Goal: Use online tool/utility: Utilize a website feature to perform a specific function

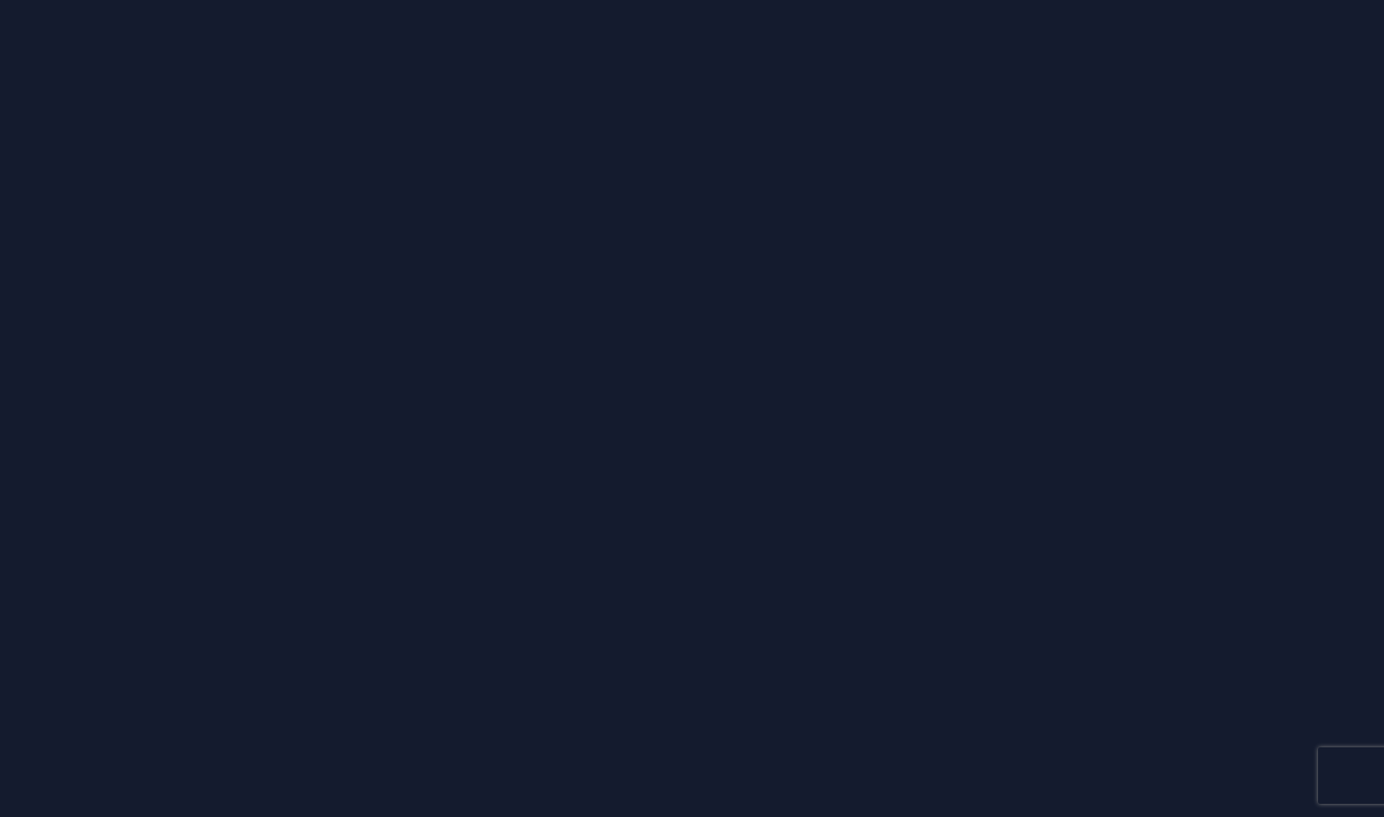
click at [374, 754] on div at bounding box center [692, 408] width 1384 height 817
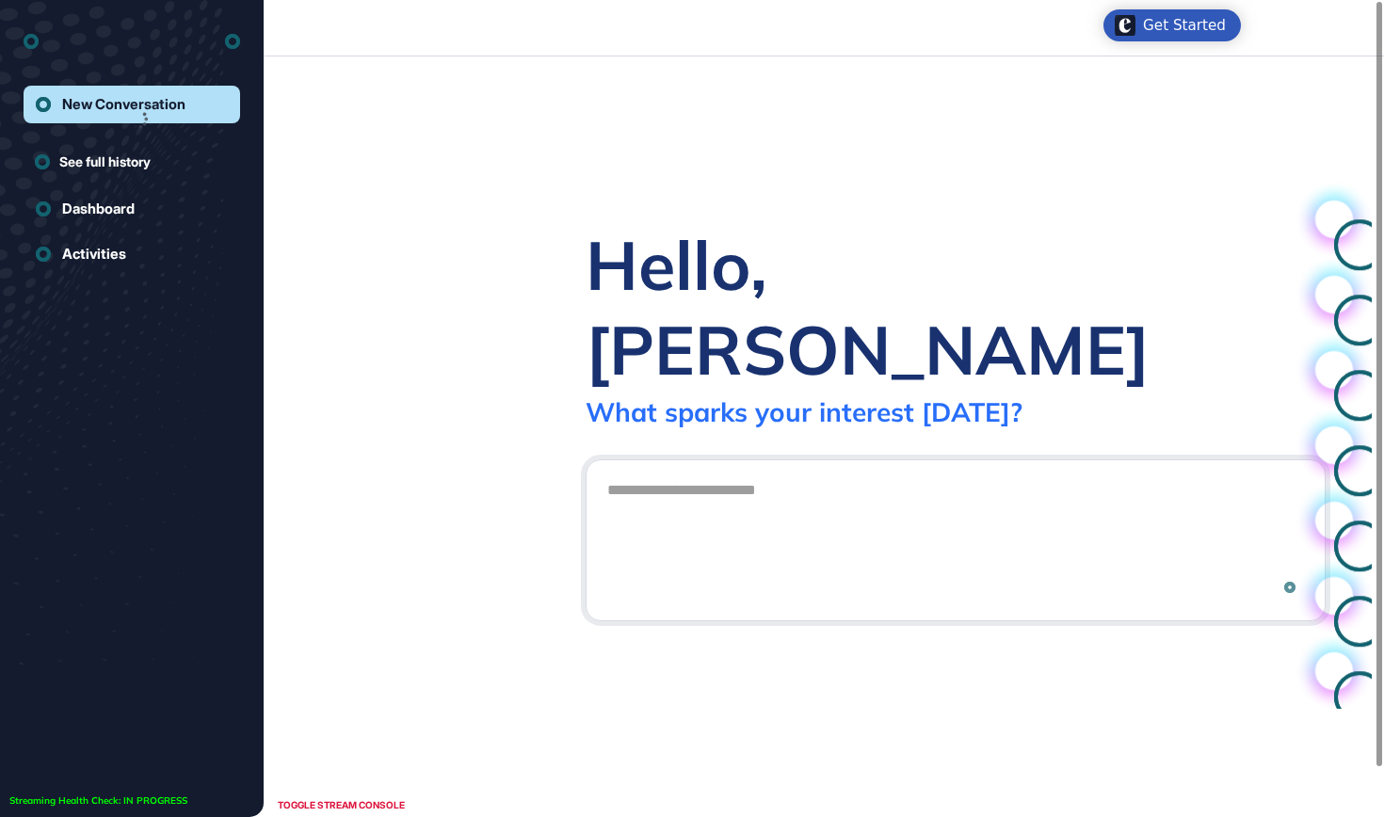
scroll to position [1, 1]
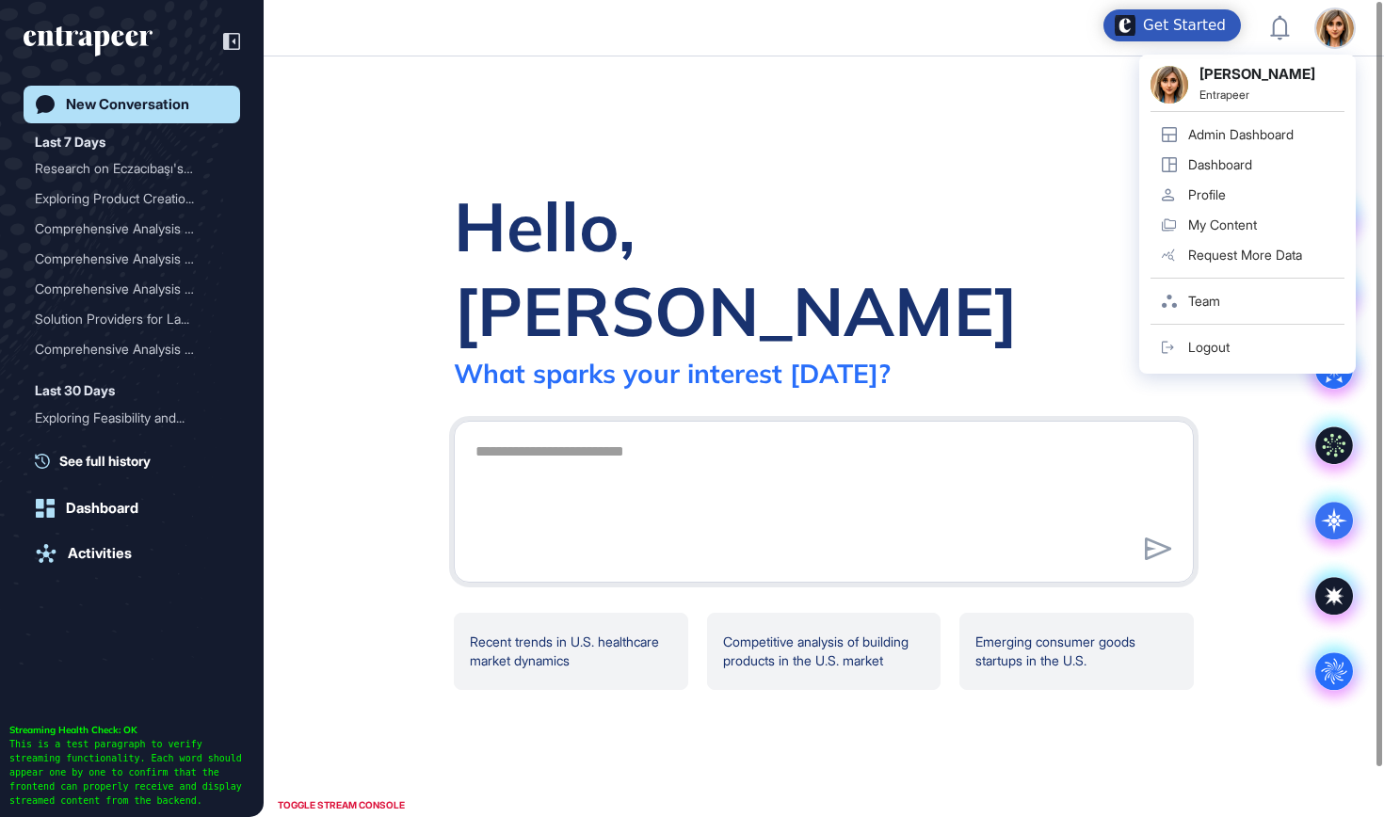
click at [1301, 133] on link "Admin Dashboard" at bounding box center [1247, 135] width 194 height 30
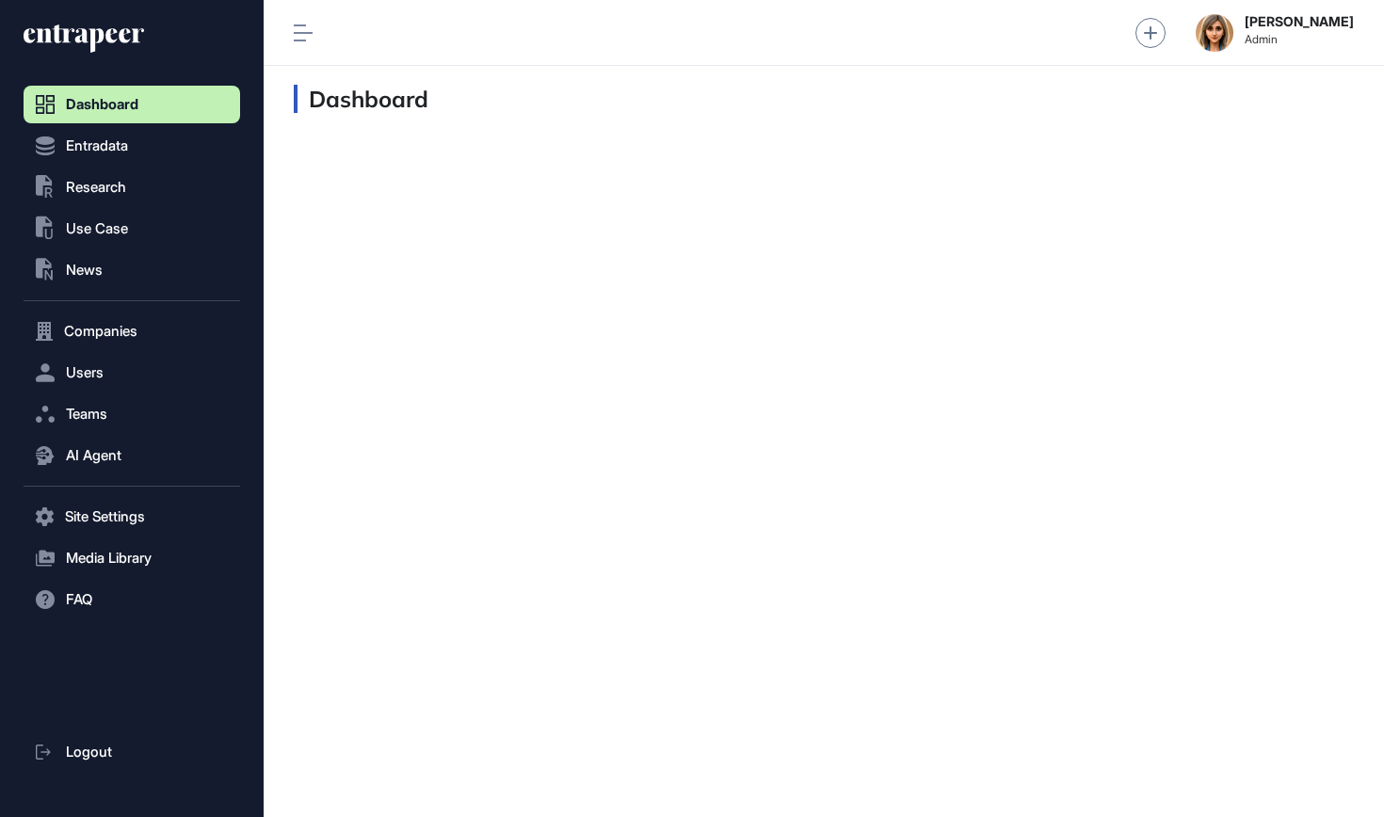
scroll to position [1, 1]
drag, startPoint x: 81, startPoint y: 371, endPoint x: 94, endPoint y: 370, distance: 13.2
click at [82, 370] on span "Users" at bounding box center [85, 372] width 38 height 15
click at [120, 414] on link "User List" at bounding box center [136, 412] width 207 height 34
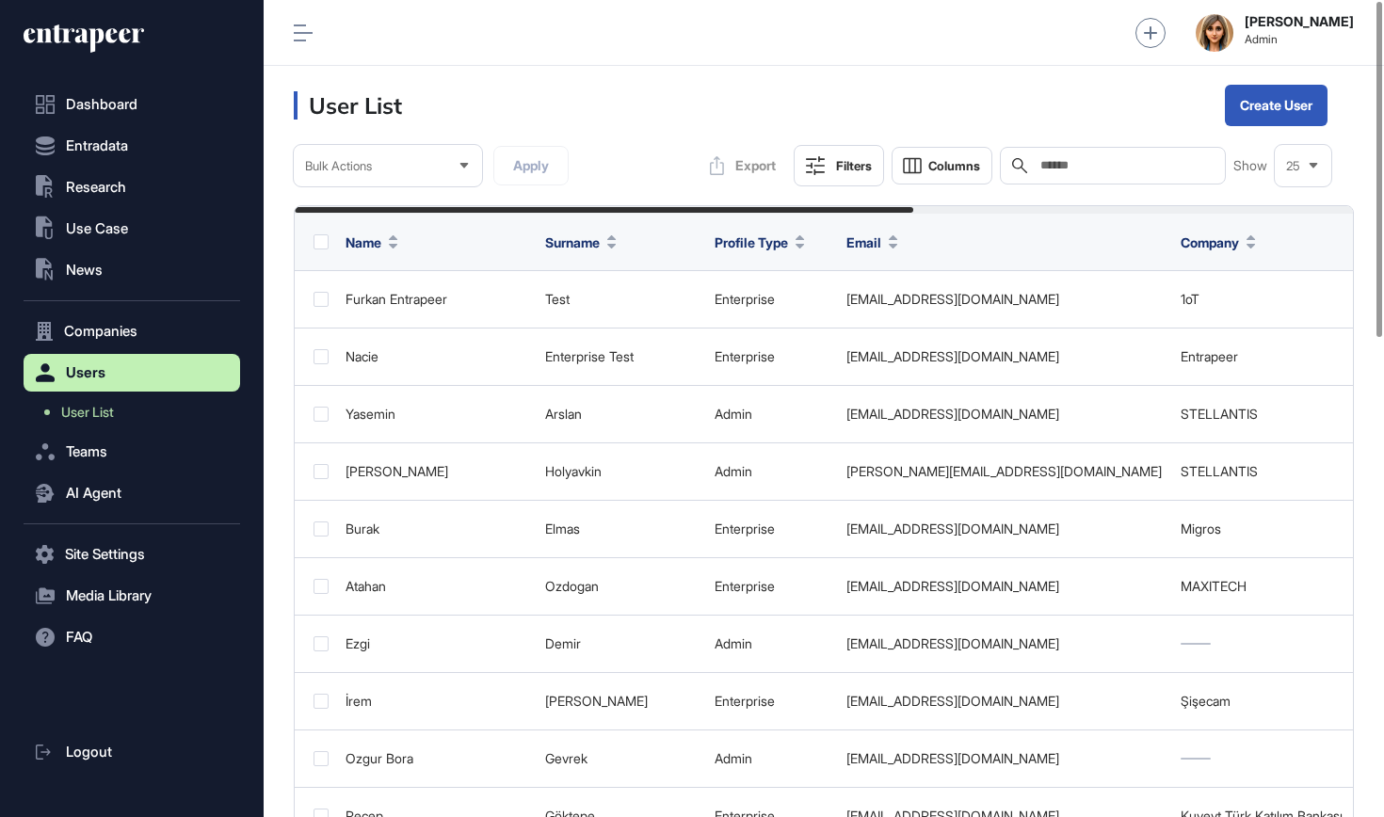
click at [1060, 158] on input "text" at bounding box center [1125, 165] width 175 height 15
type input "*"
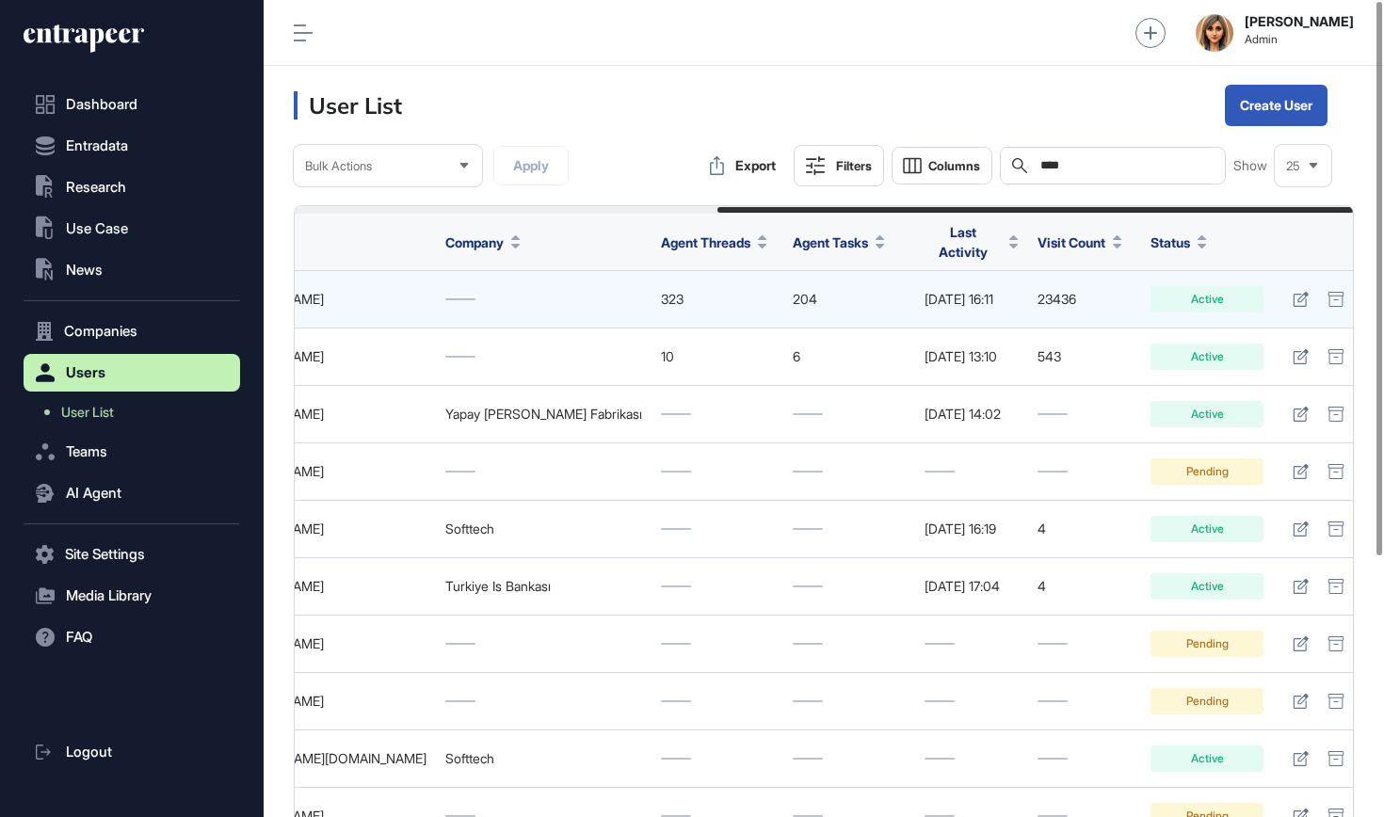
scroll to position [0, 703]
type input "****"
click at [1294, 292] on icon at bounding box center [1302, 299] width 16 height 15
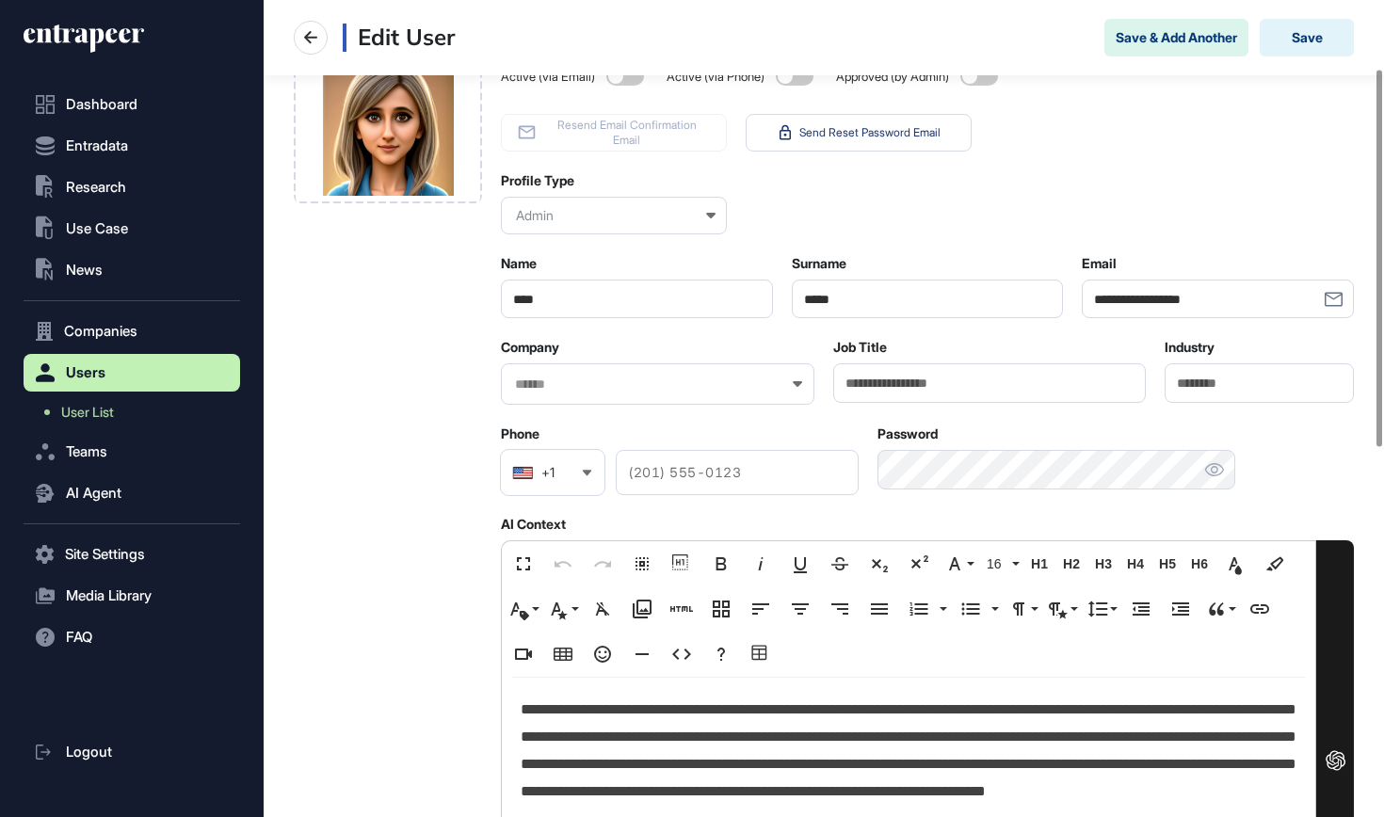
scroll to position [148, 0]
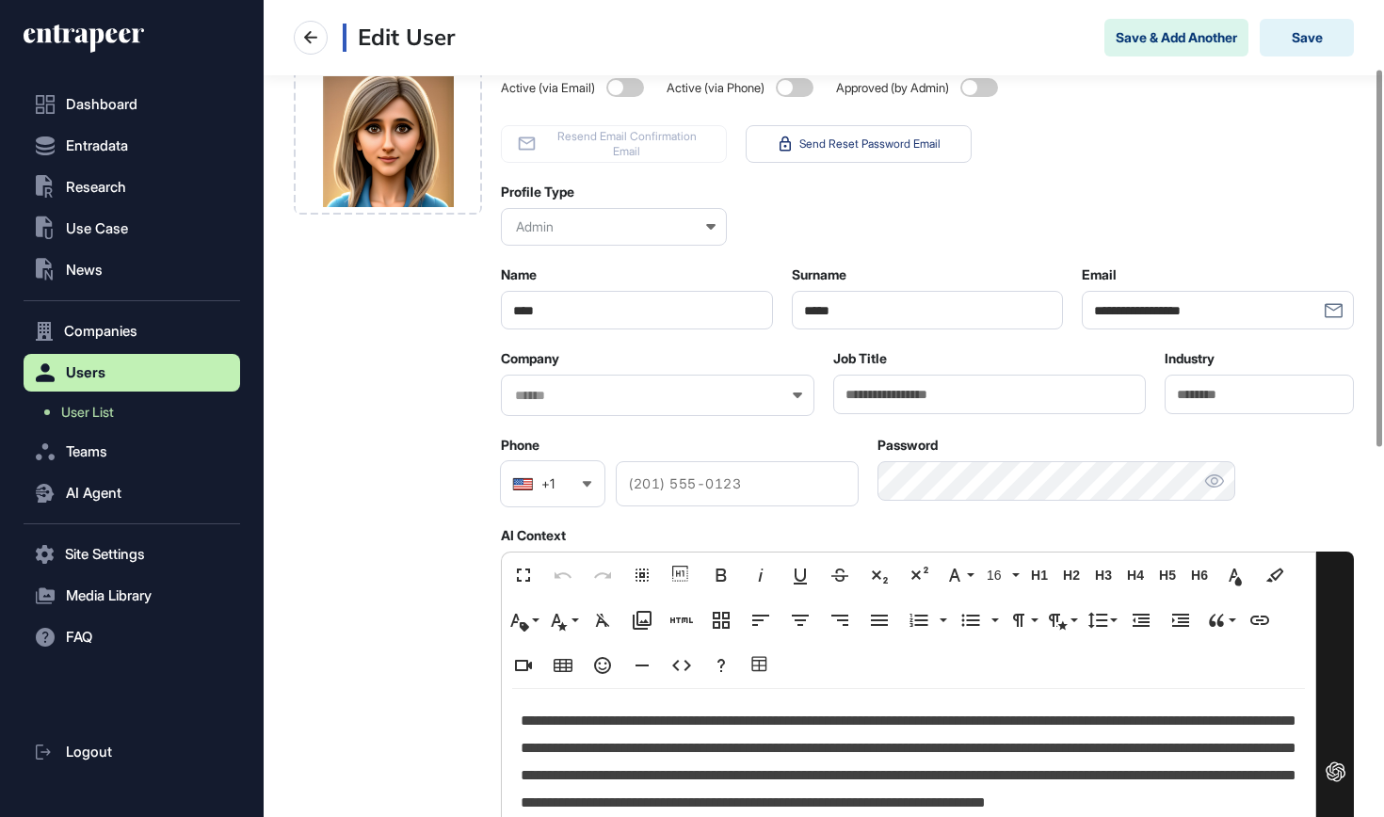
click at [601, 394] on input "text" at bounding box center [645, 396] width 265 height 16
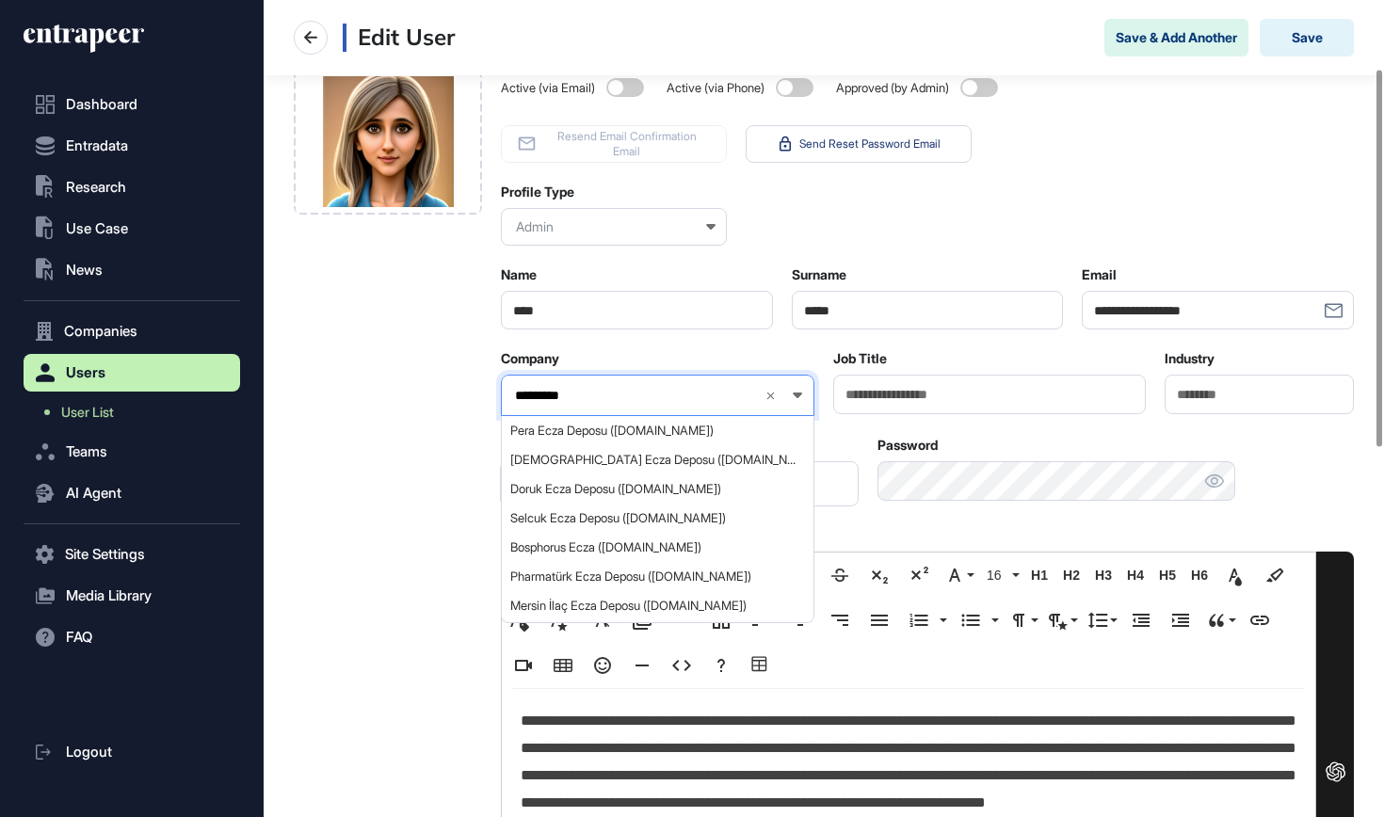
type input "**********"
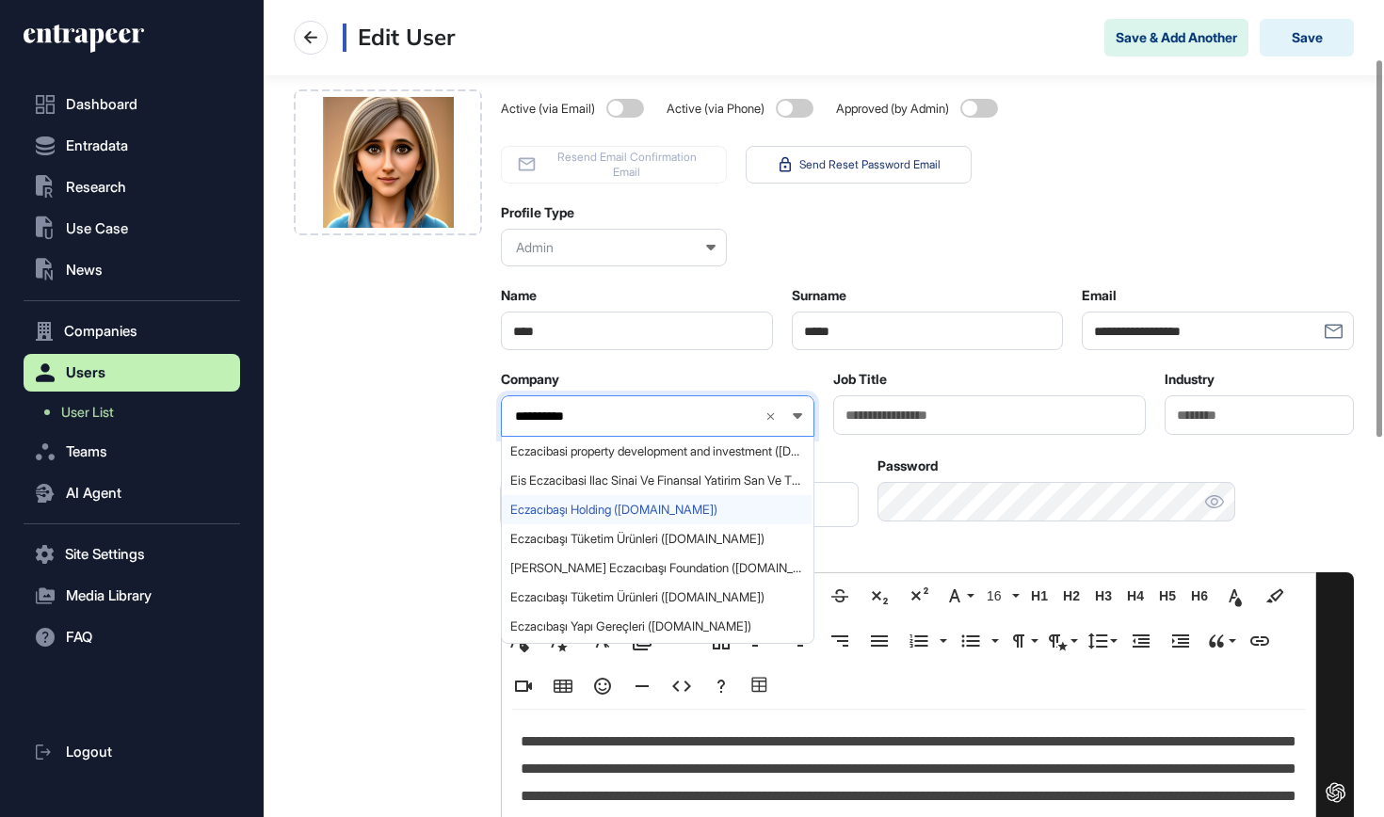
click at [649, 511] on span "Eczacıbaşı Holding (eczacibasi.com.tr)" at bounding box center [656, 510] width 293 height 14
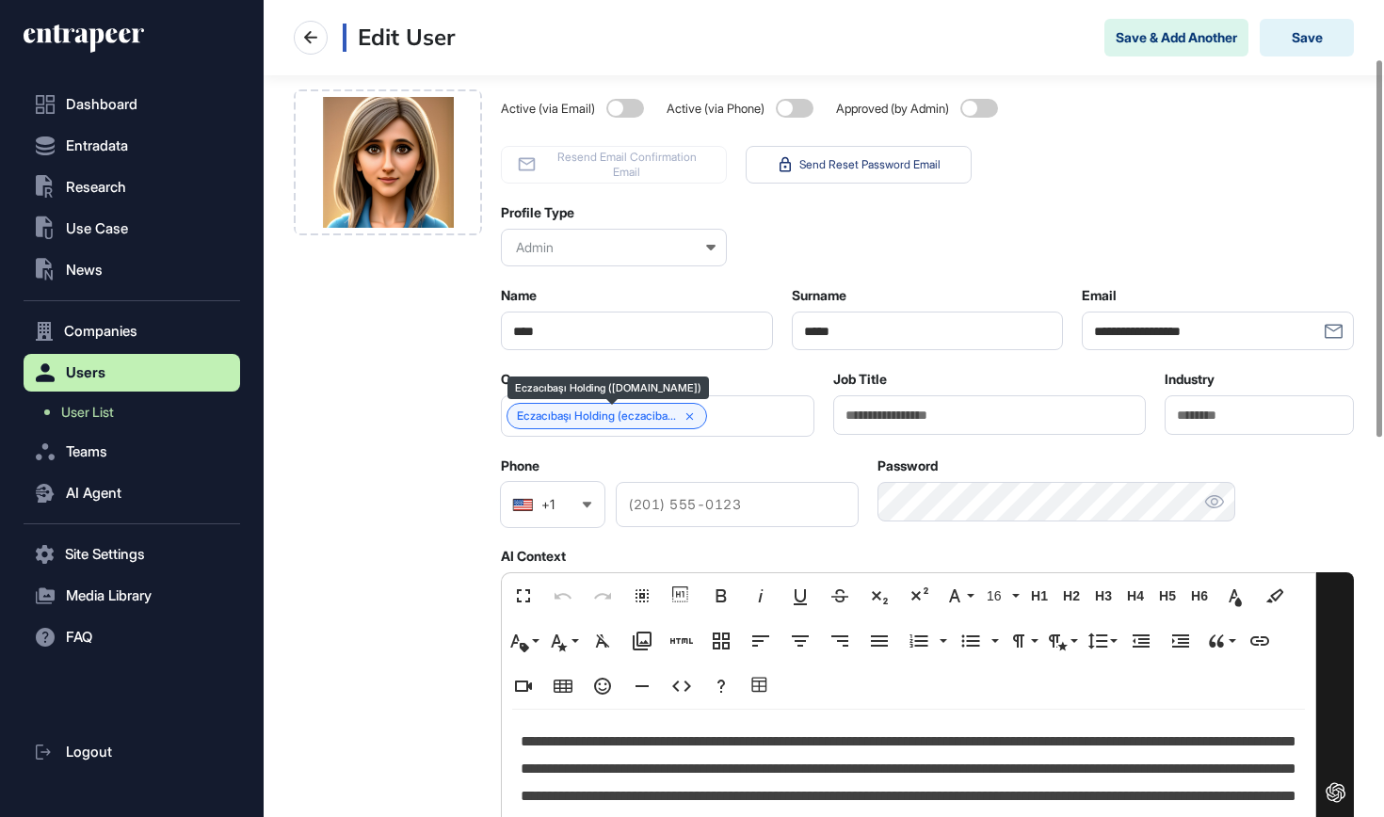
click at [593, 419] on link "Eczacıbaşı Holding (eczaciba..." at bounding box center [596, 416] width 159 height 13
click at [1333, 24] on button "Save" at bounding box center [1307, 38] width 94 height 38
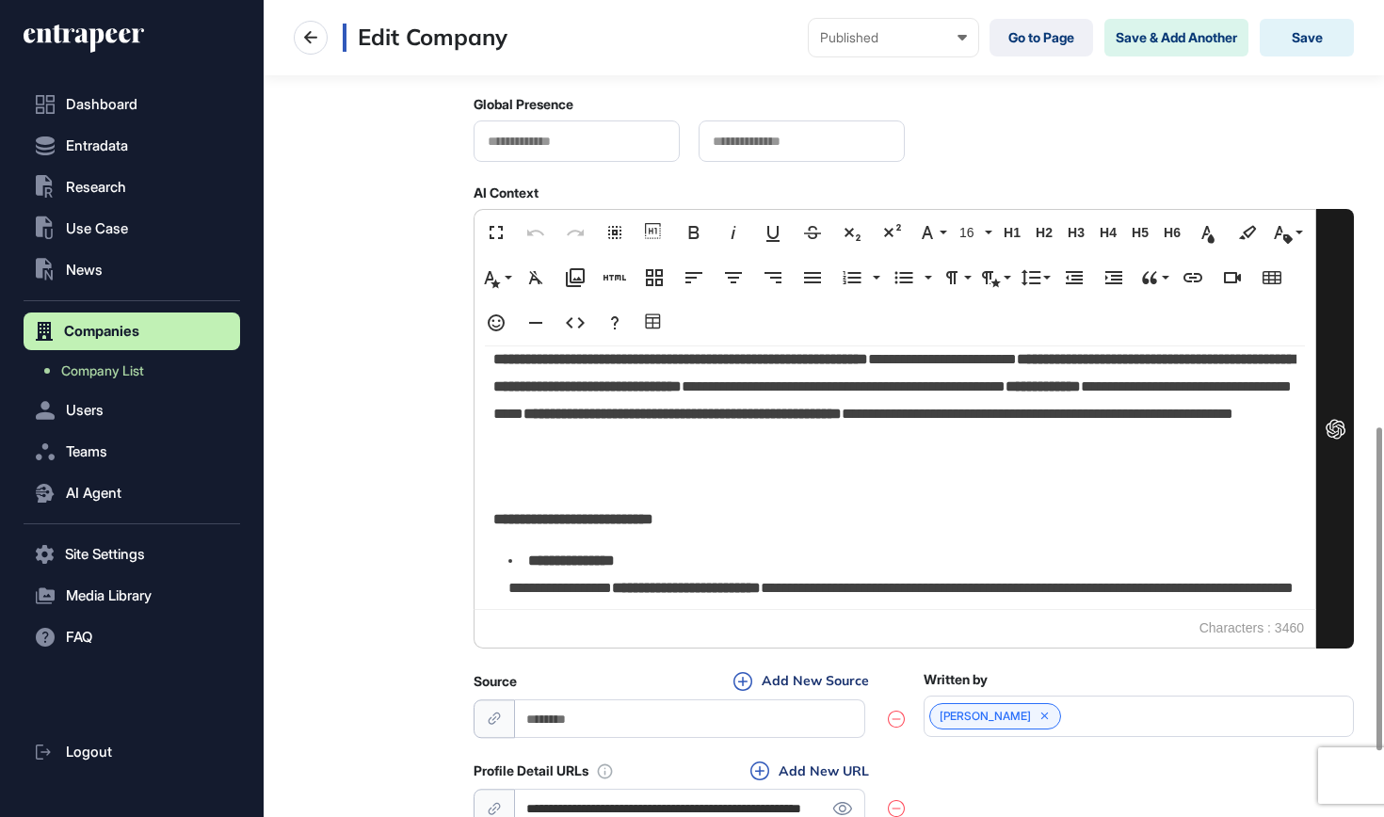
scroll to position [51, 0]
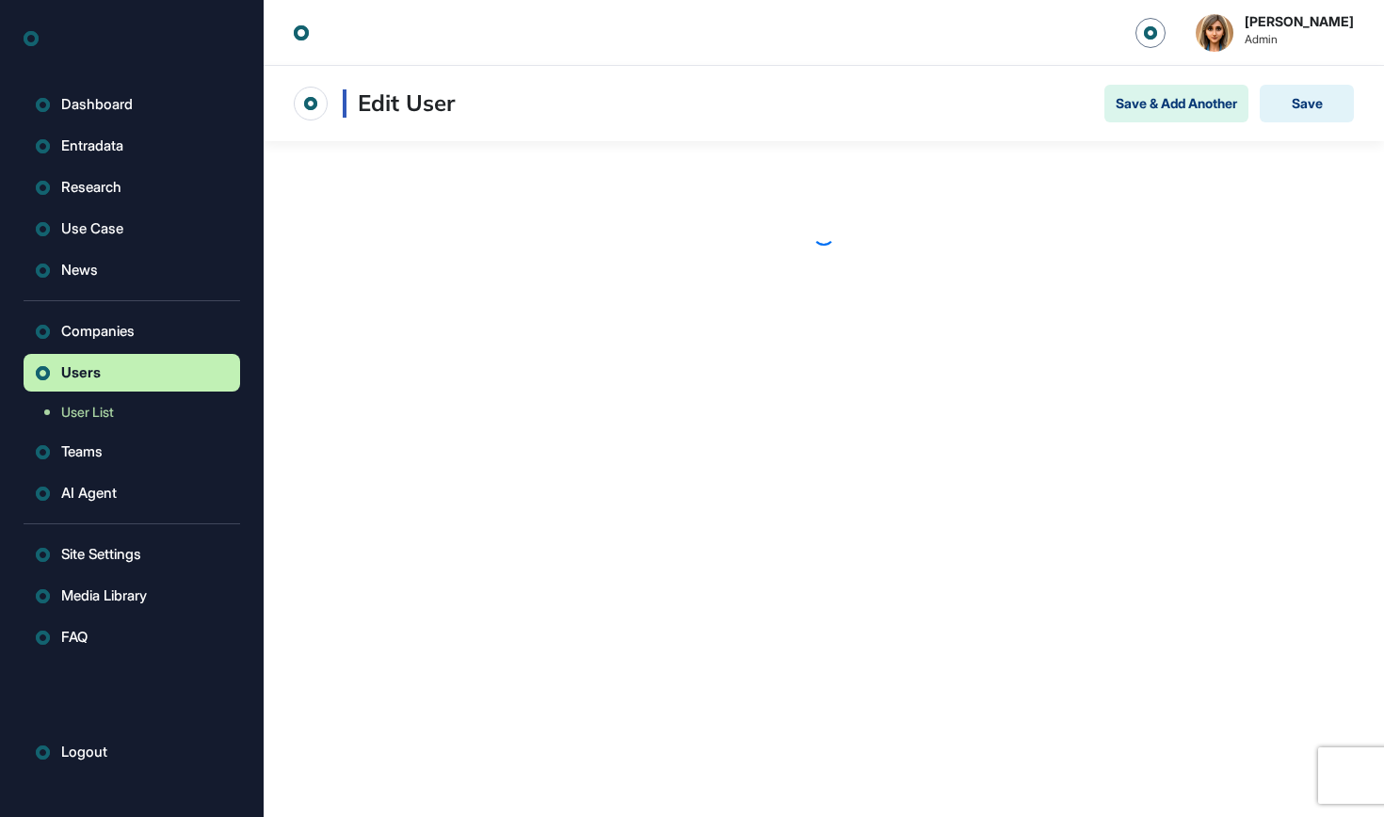
scroll to position [1, 1]
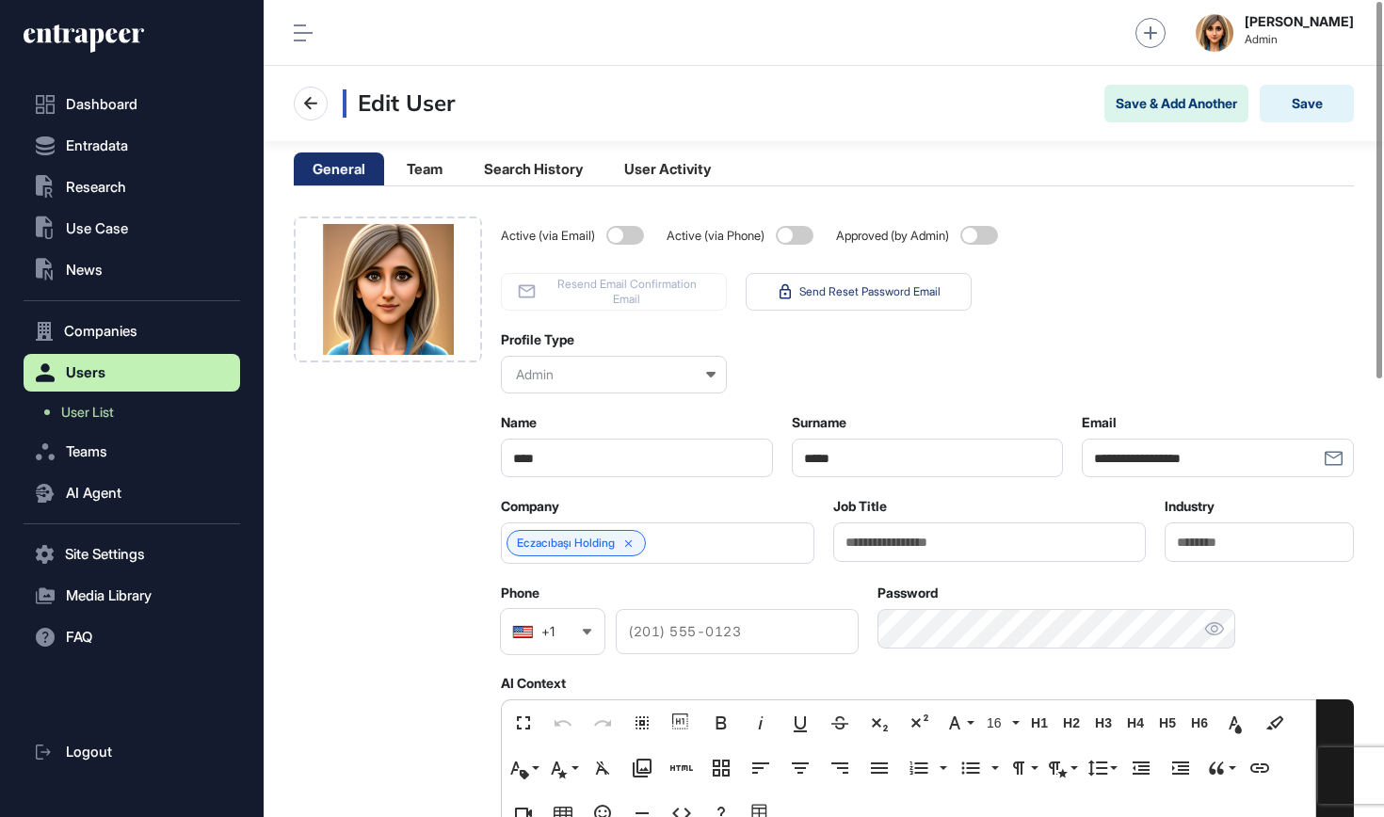
click at [88, 42] on icon at bounding box center [84, 39] width 121 height 30
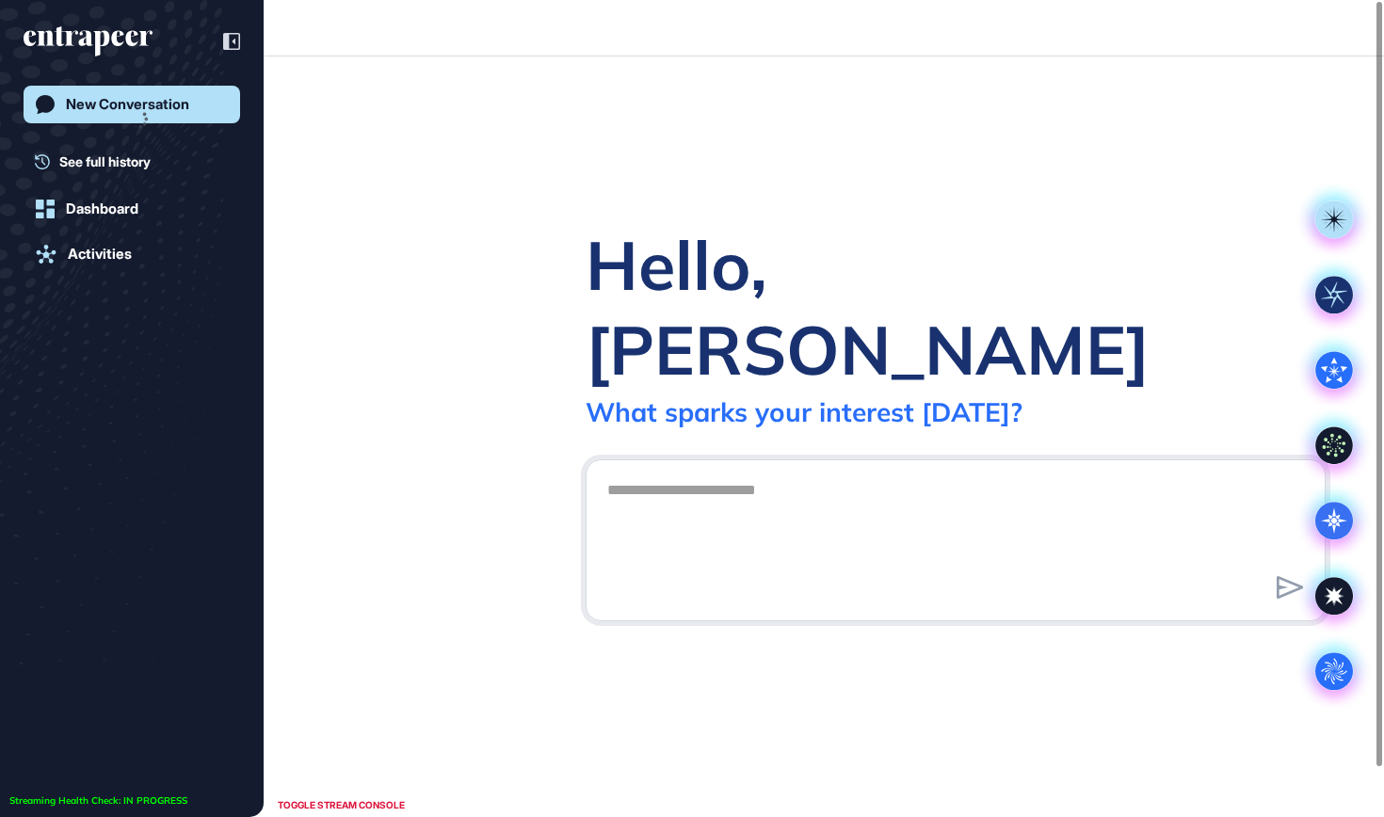
scroll to position [1, 1]
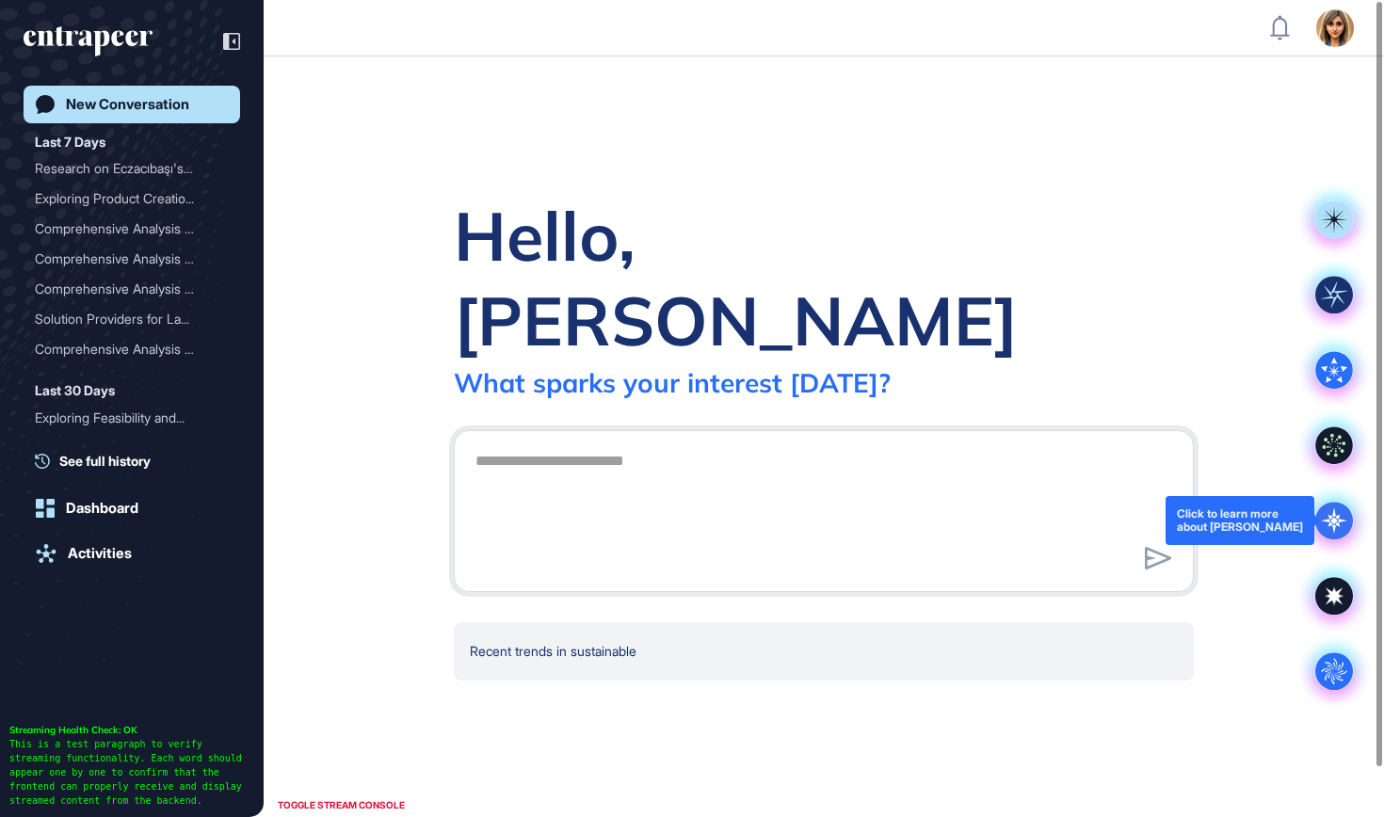
click at [1327, 532] on icon at bounding box center [1334, 521] width 38 height 38
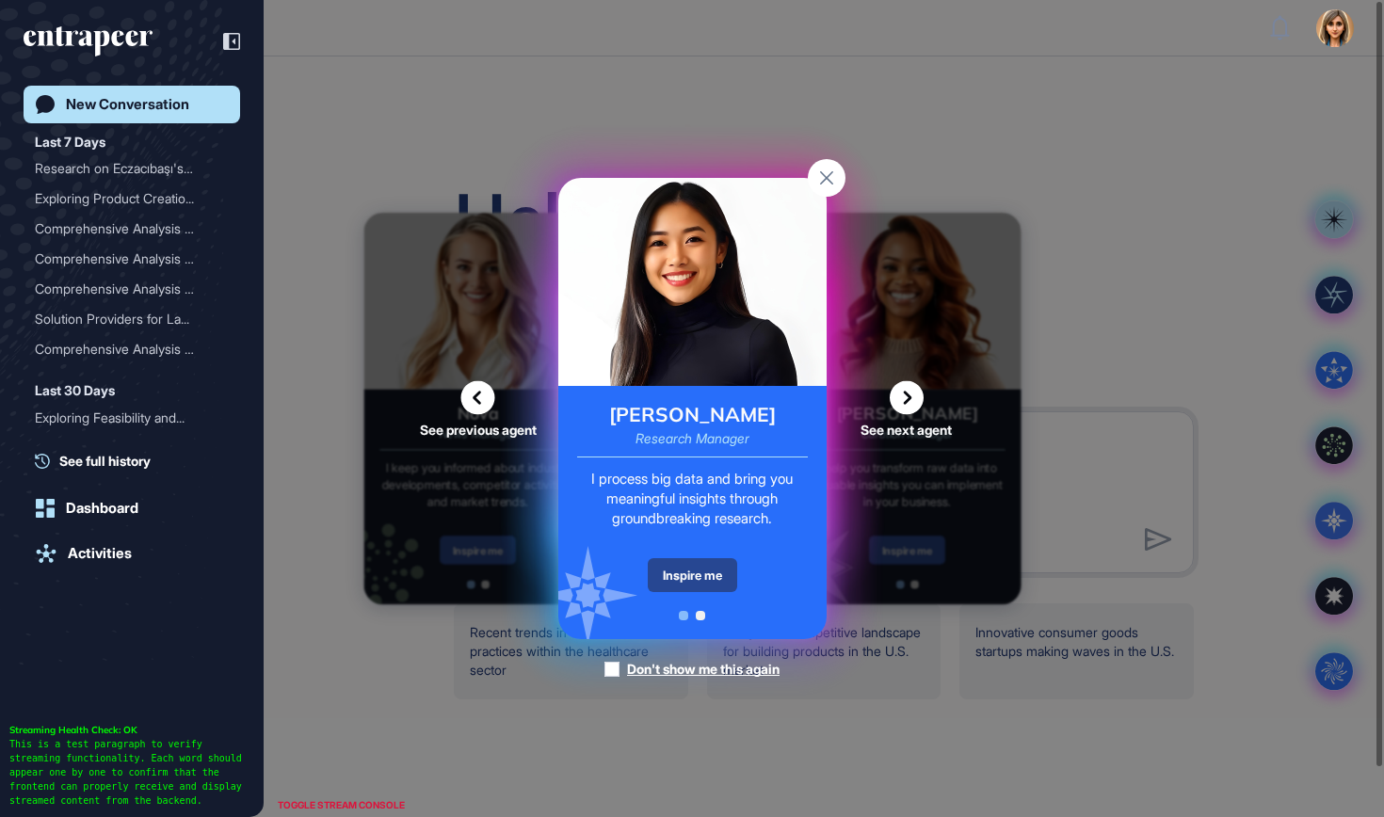
click at [700, 569] on div "Inspire me" at bounding box center [692, 575] width 89 height 34
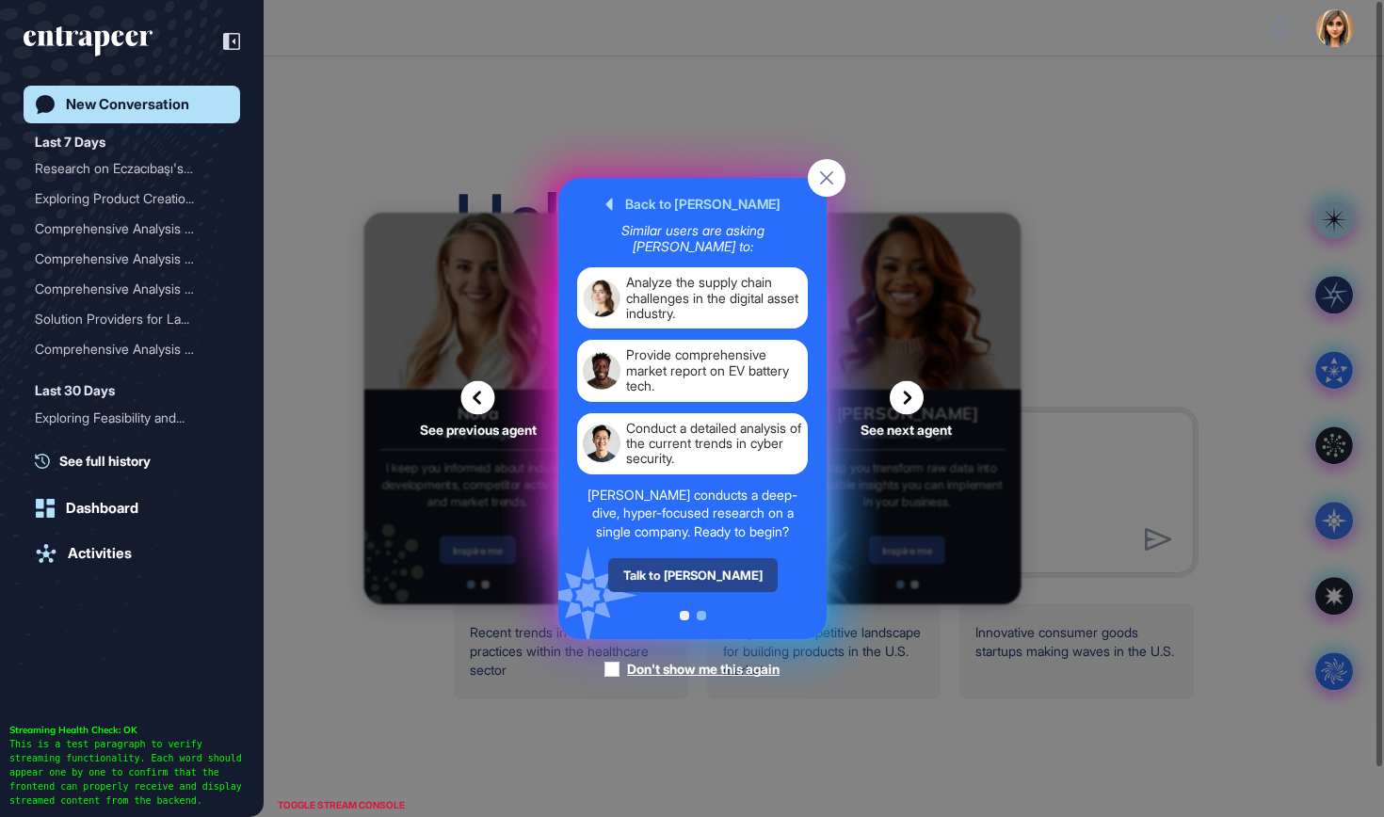
click at [722, 574] on div "Talk to [PERSON_NAME]" at bounding box center [691, 575] width 169 height 34
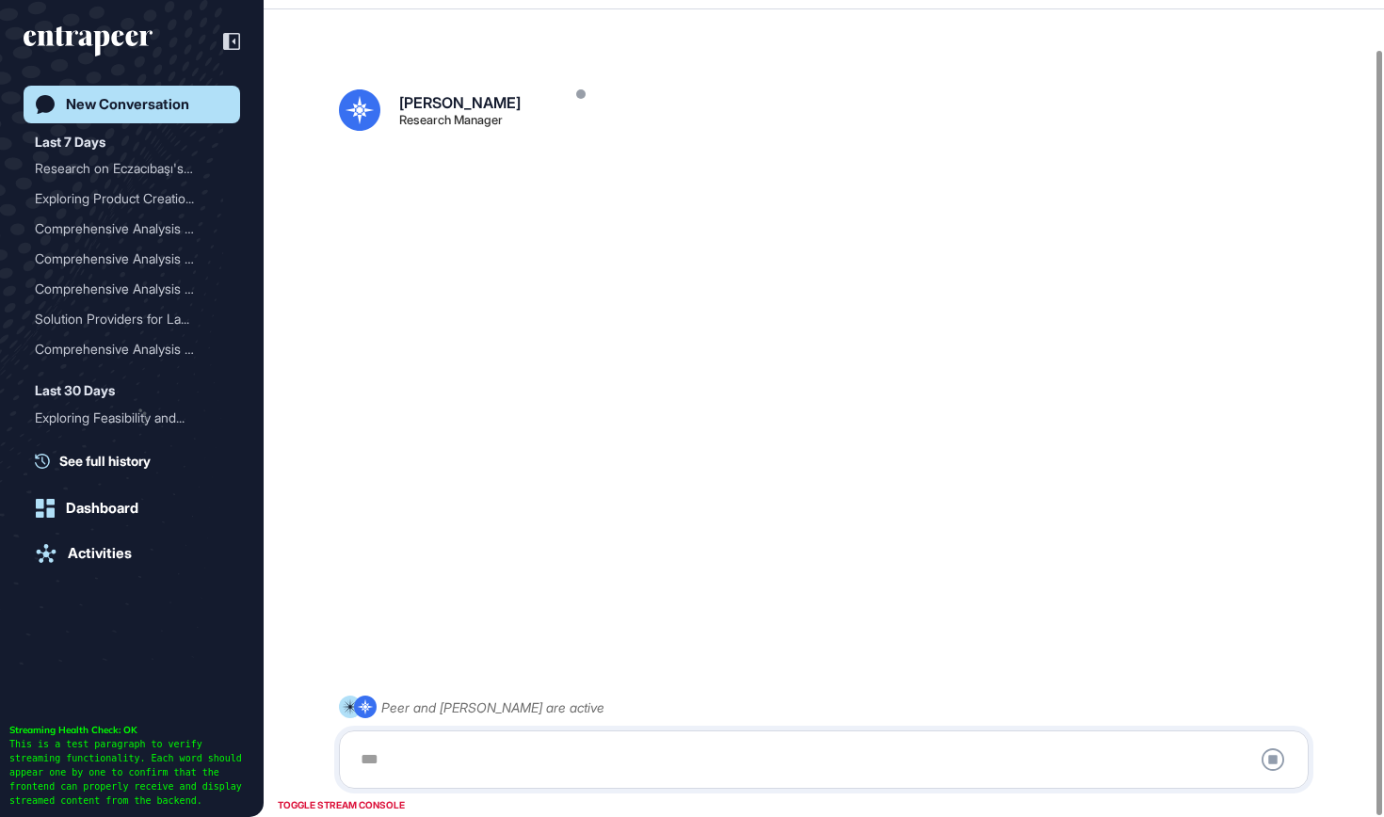
scroll to position [53, 0]
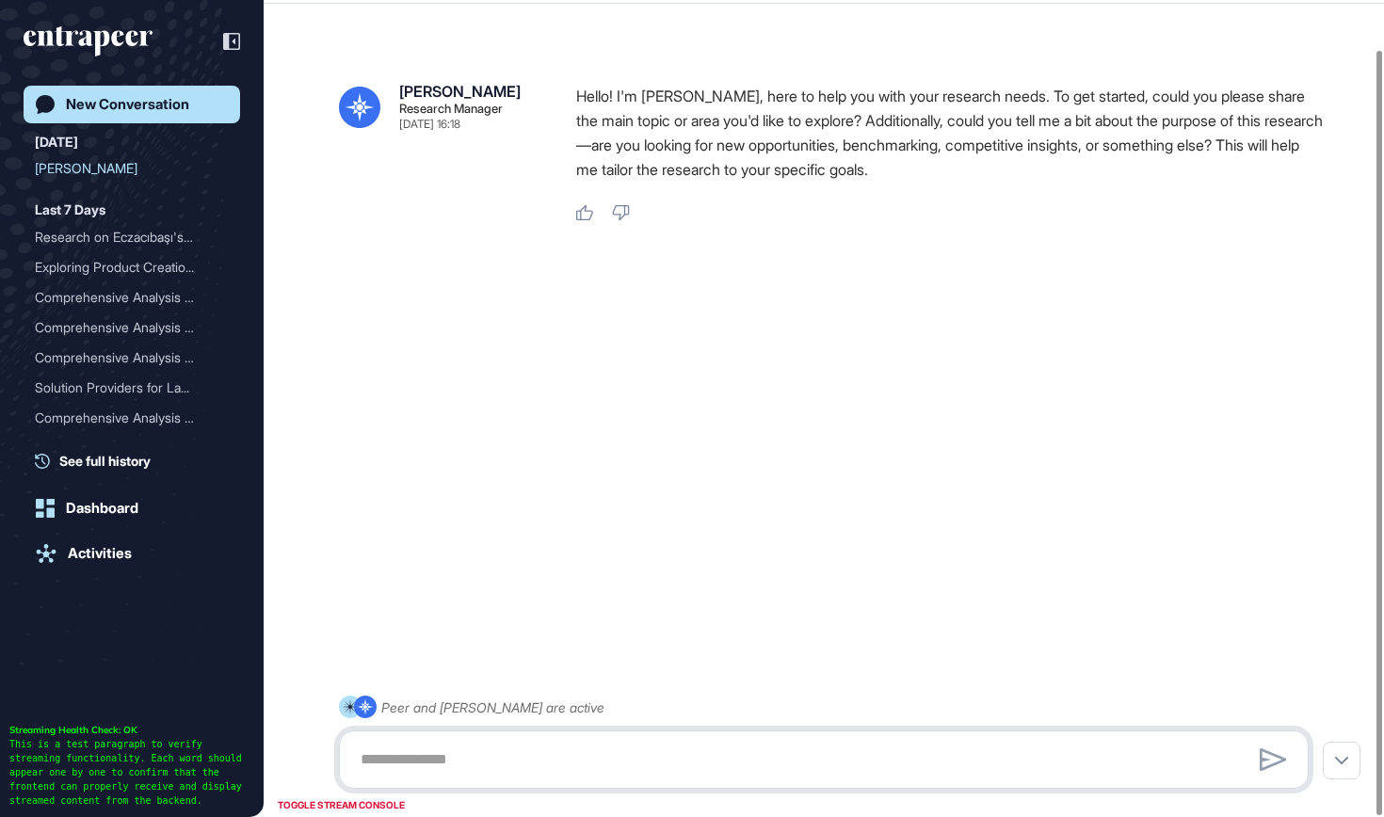
click at [541, 747] on textarea at bounding box center [823, 760] width 949 height 38
click at [613, 767] on textarea "**********" at bounding box center [823, 760] width 949 height 38
click at [682, 774] on textarea "**********" at bounding box center [823, 760] width 949 height 38
type textarea "**********"
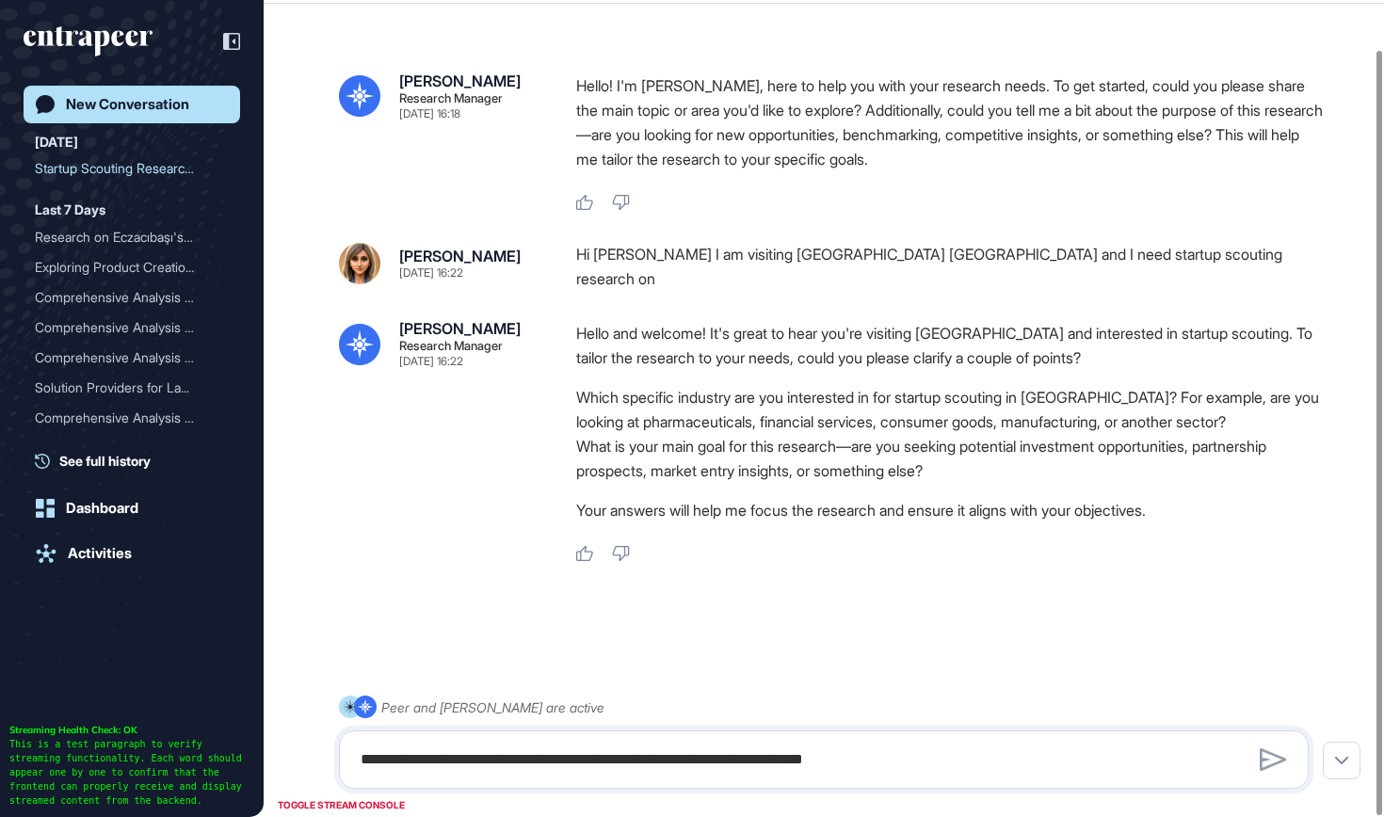
click at [733, 782] on div "**********" at bounding box center [824, 760] width 970 height 58
click at [734, 755] on textarea "**********" at bounding box center [823, 760] width 949 height 38
paste textarea "**********"
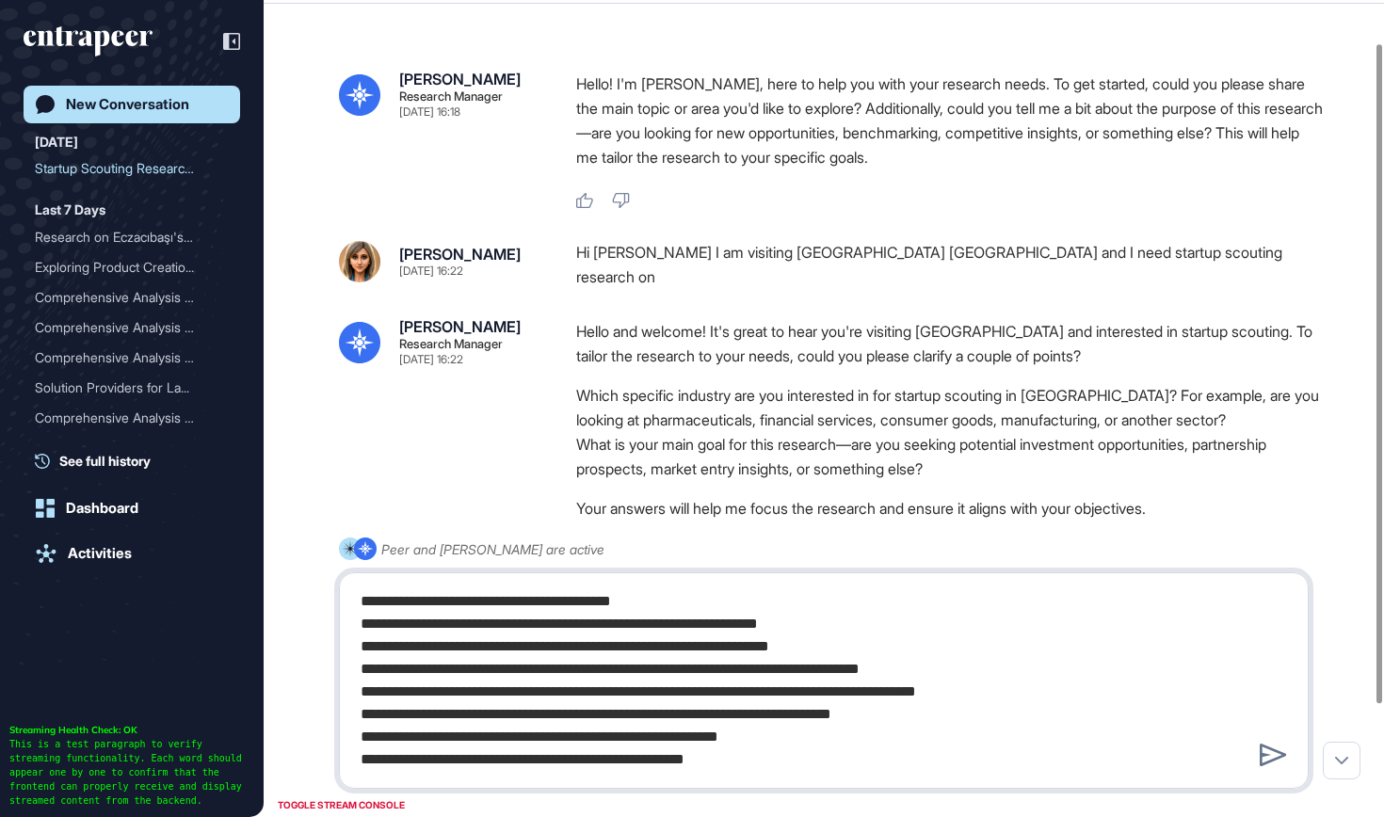
type textarea "**********"
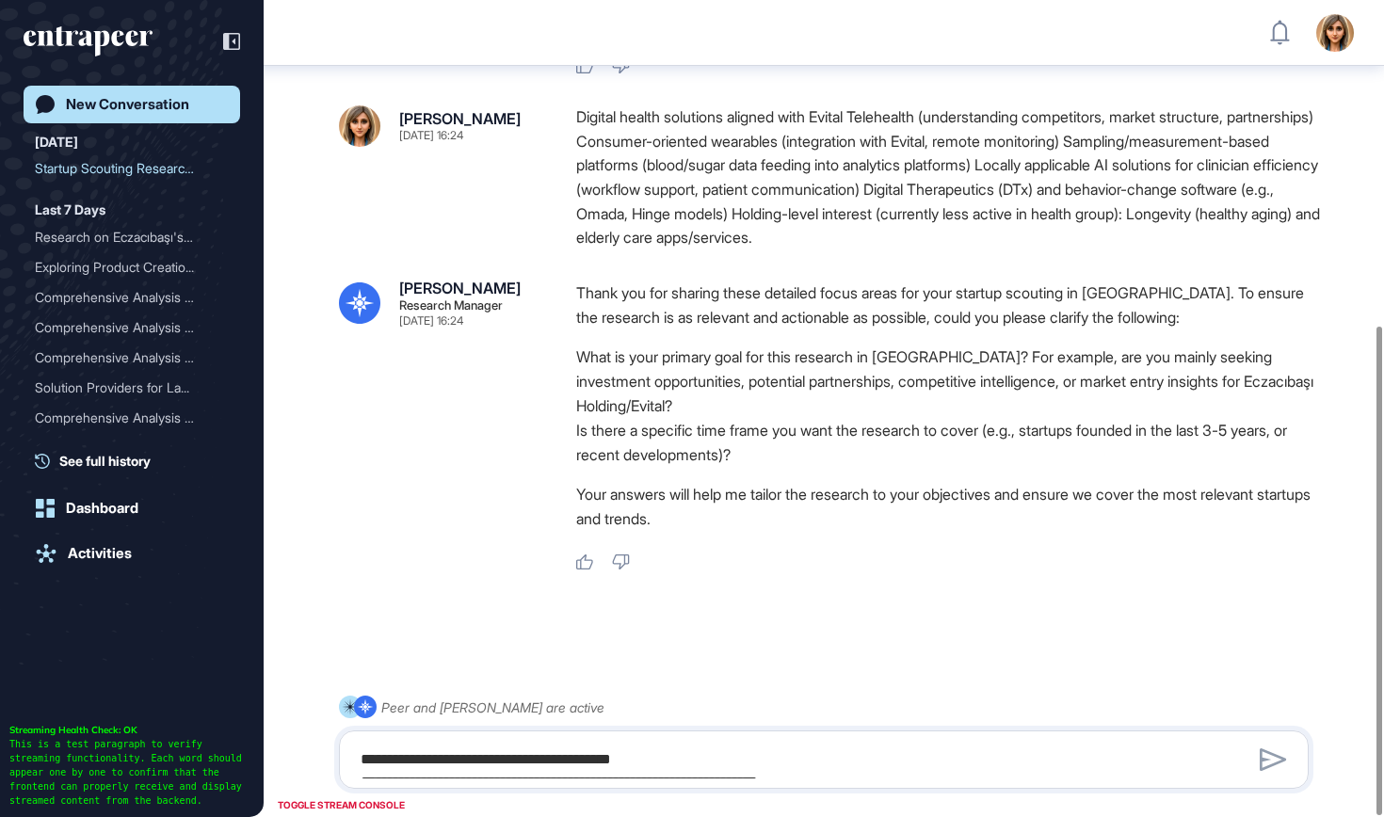
scroll to position [544, 0]
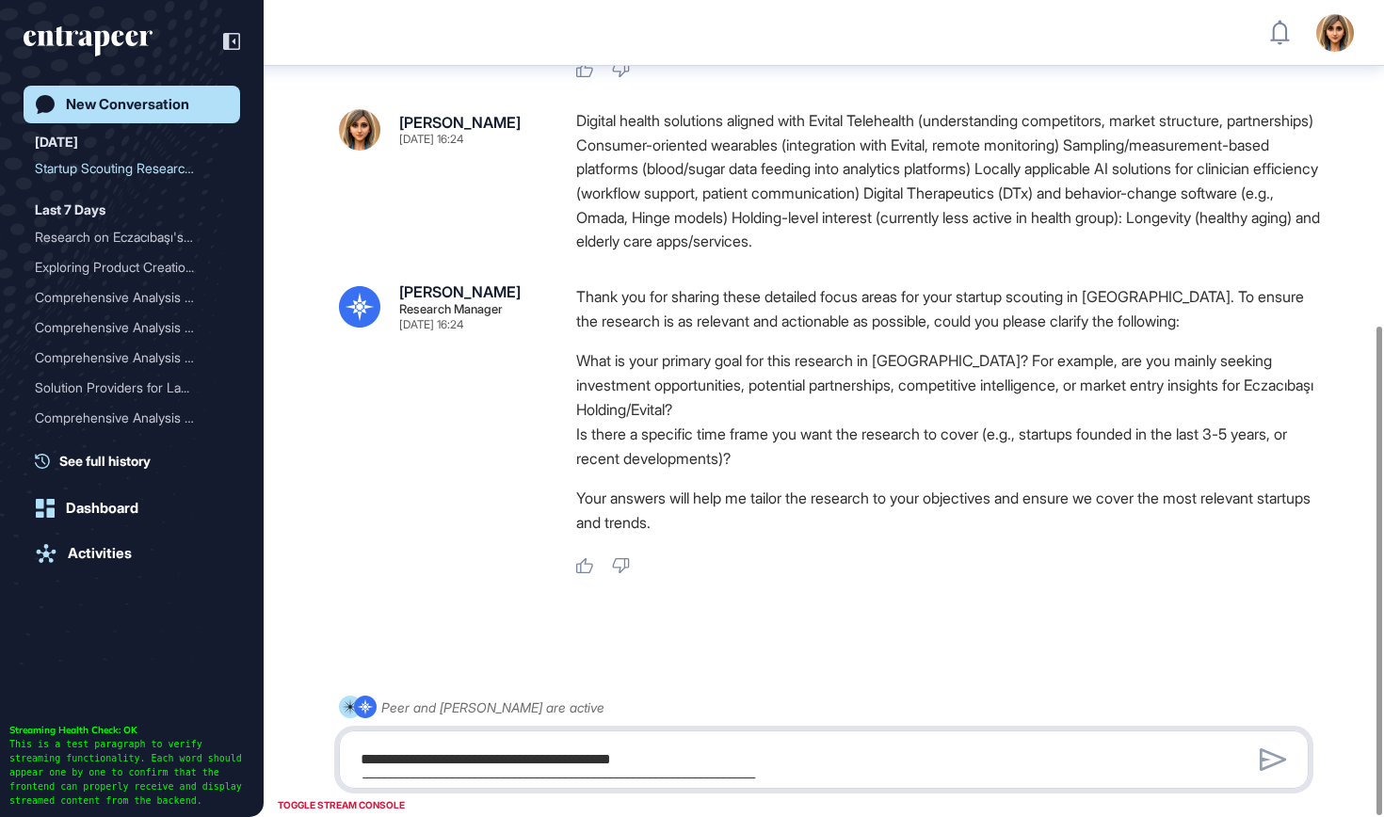
click at [680, 767] on textarea "**********" at bounding box center [823, 760] width 949 height 38
type textarea "*"
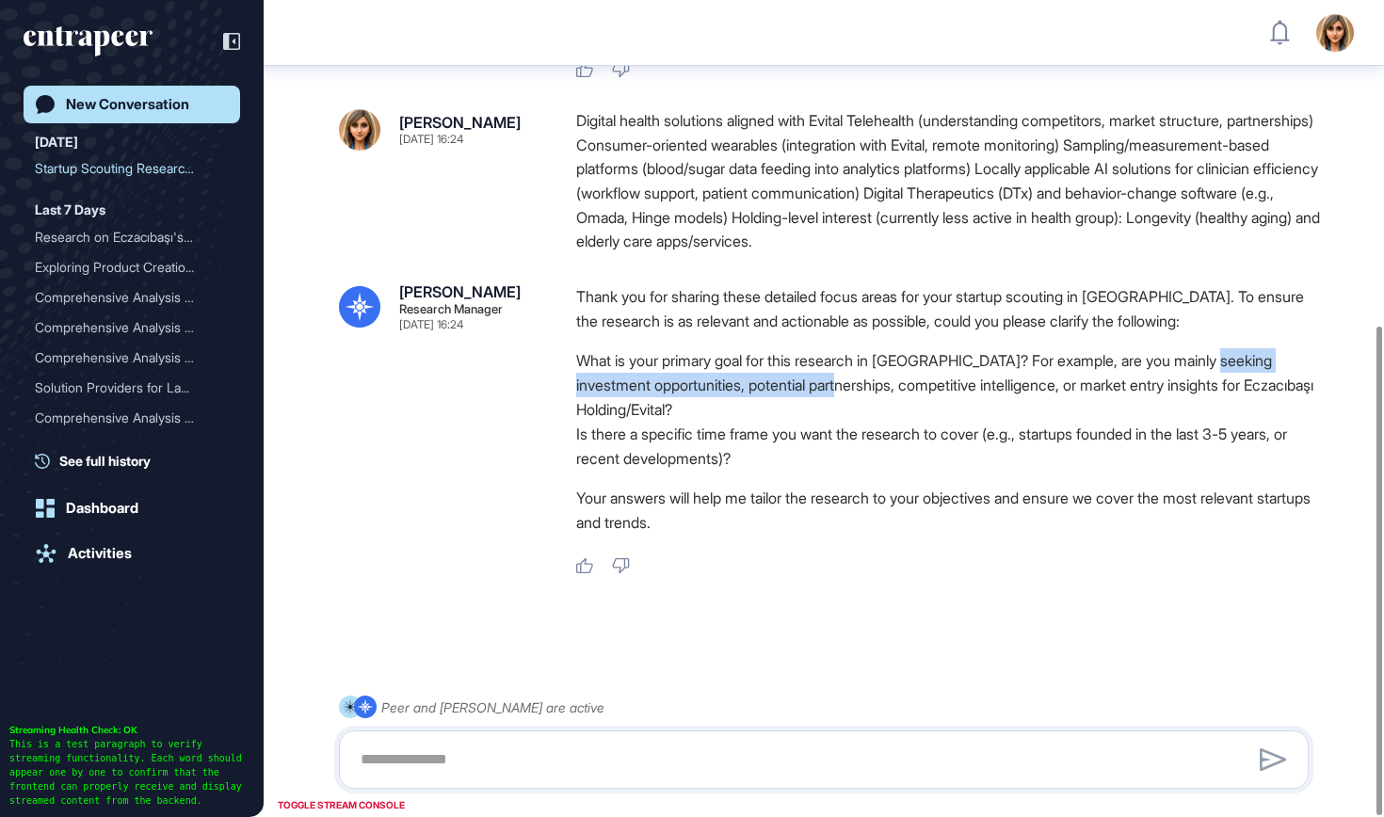
drag, startPoint x: 1241, startPoint y: 343, endPoint x: 834, endPoint y: 376, distance: 408.0
click at [834, 376] on li "What is your primary goal for this research in [GEOGRAPHIC_DATA]? For example, …" at bounding box center [949, 384] width 747 height 73
copy li "nvestment opportunities, potential partnerships,"
click at [650, 764] on textarea at bounding box center [823, 760] width 949 height 38
paste textarea "**********"
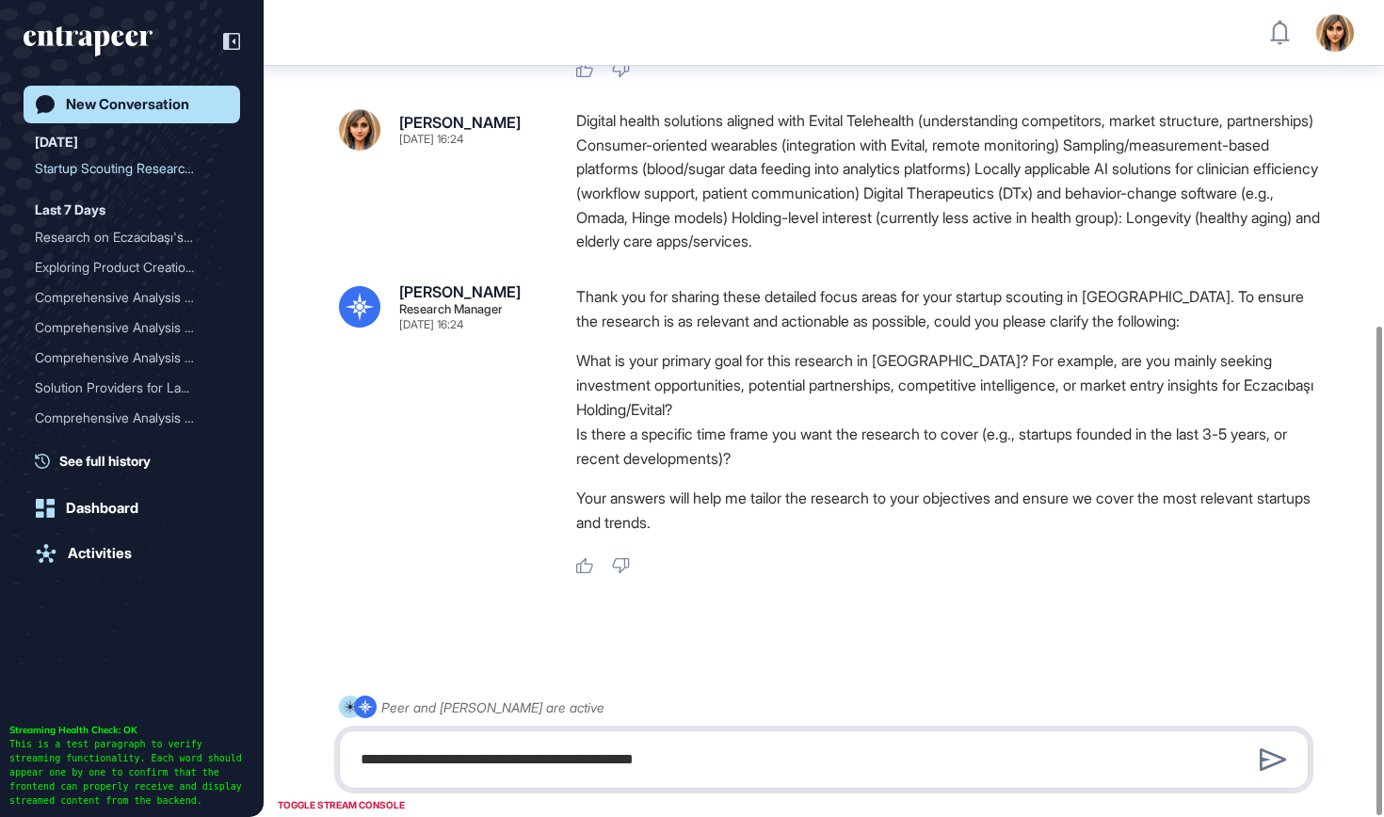
click at [362, 759] on textarea "**********" at bounding box center [823, 760] width 949 height 38
click at [724, 766] on textarea "**********" at bounding box center [823, 760] width 949 height 38
type textarea "**********"
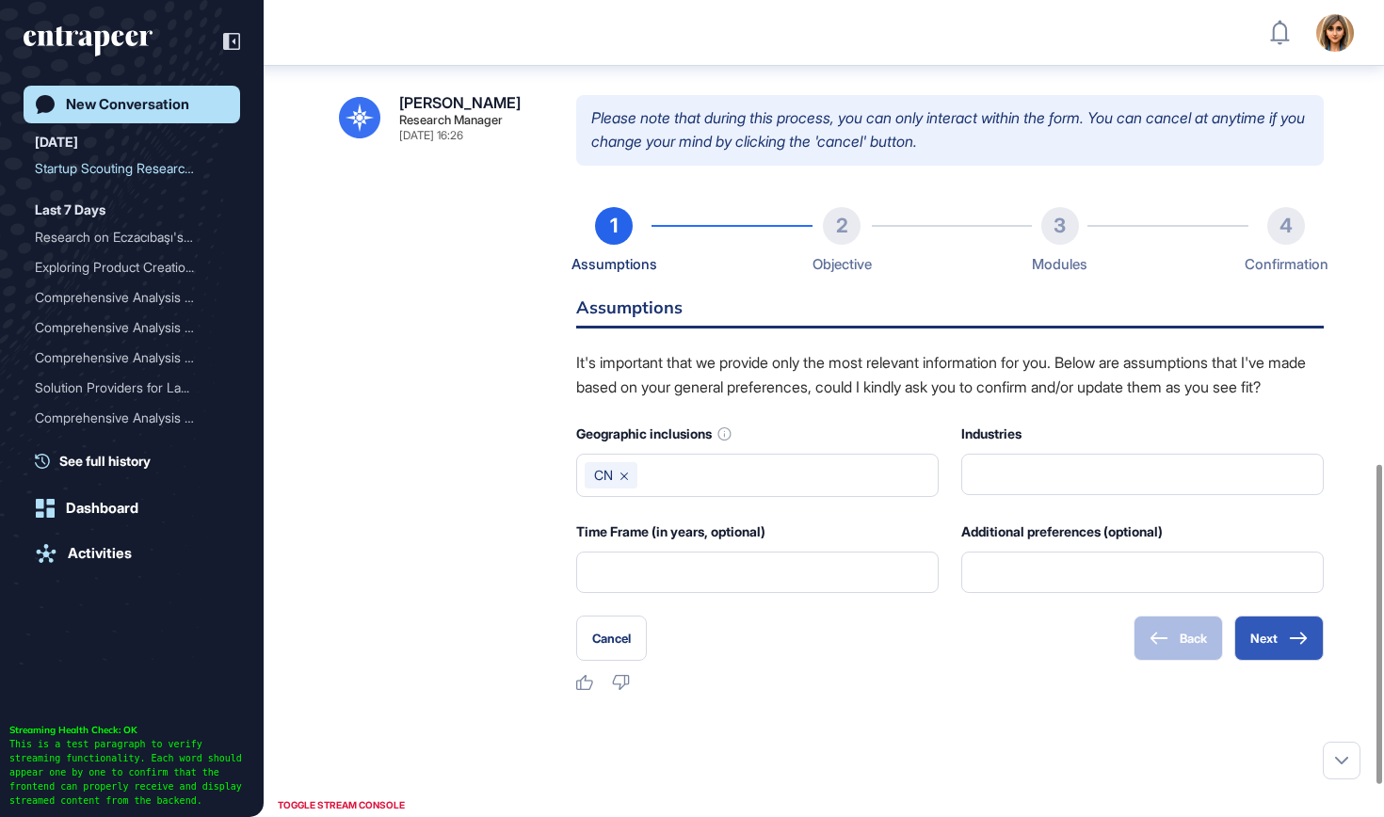
scroll to position [1208, 0]
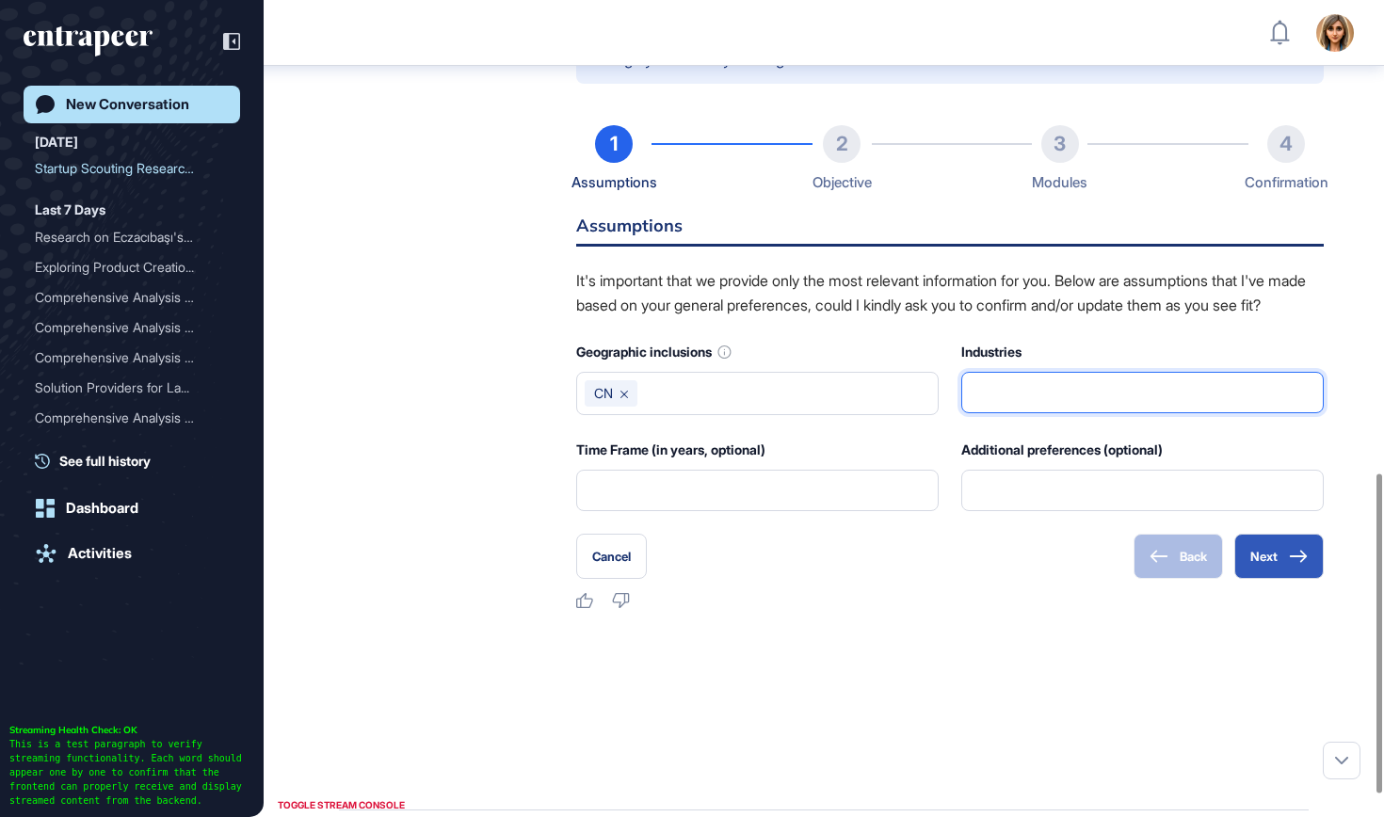
click at [1090, 394] on input "text" at bounding box center [1142, 393] width 338 height 40
click at [1087, 412] on input "text" at bounding box center [1142, 393] width 338 height 40
type input "**********"
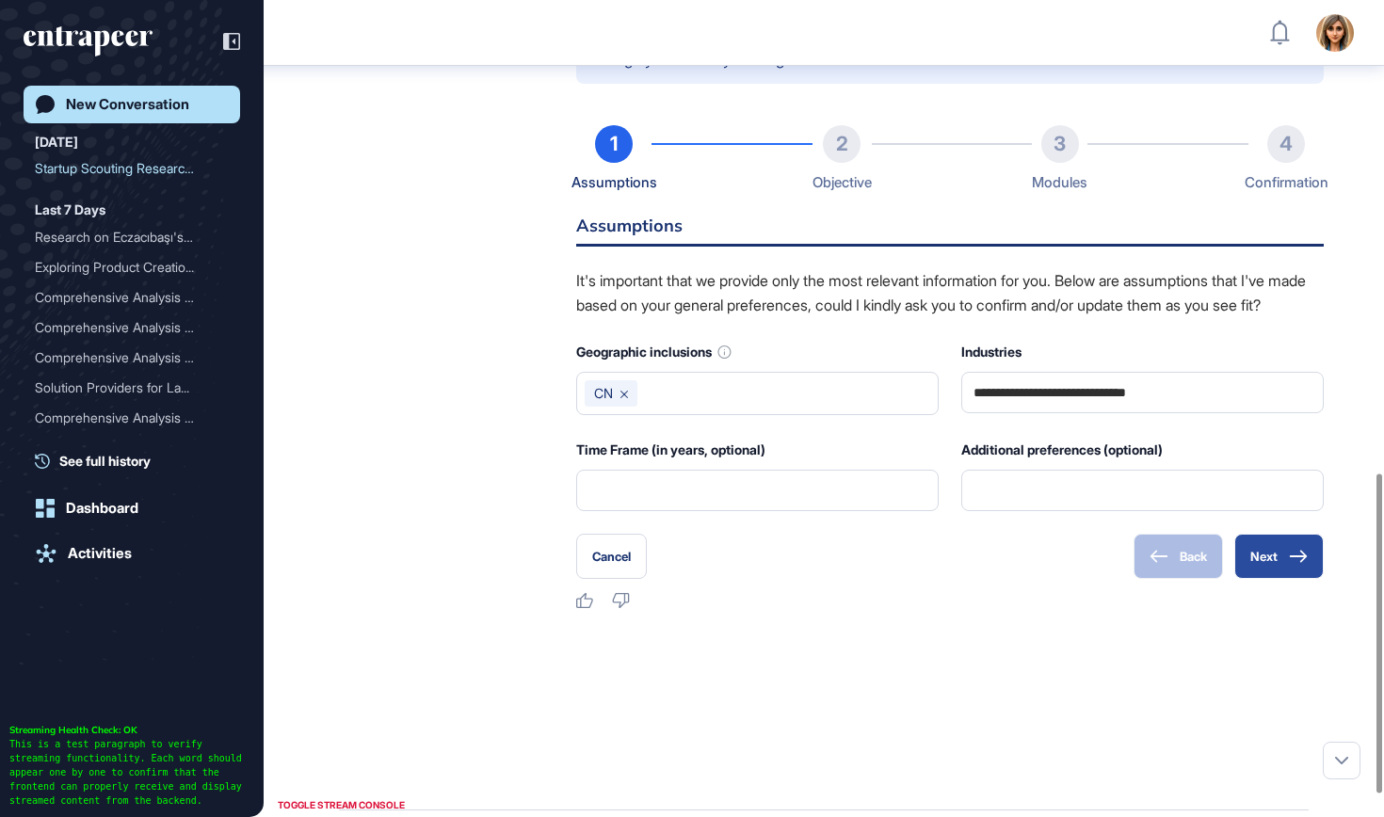
click at [1276, 572] on button "Next" at bounding box center [1278, 556] width 89 height 45
click at [1264, 573] on button "Next" at bounding box center [1278, 556] width 89 height 45
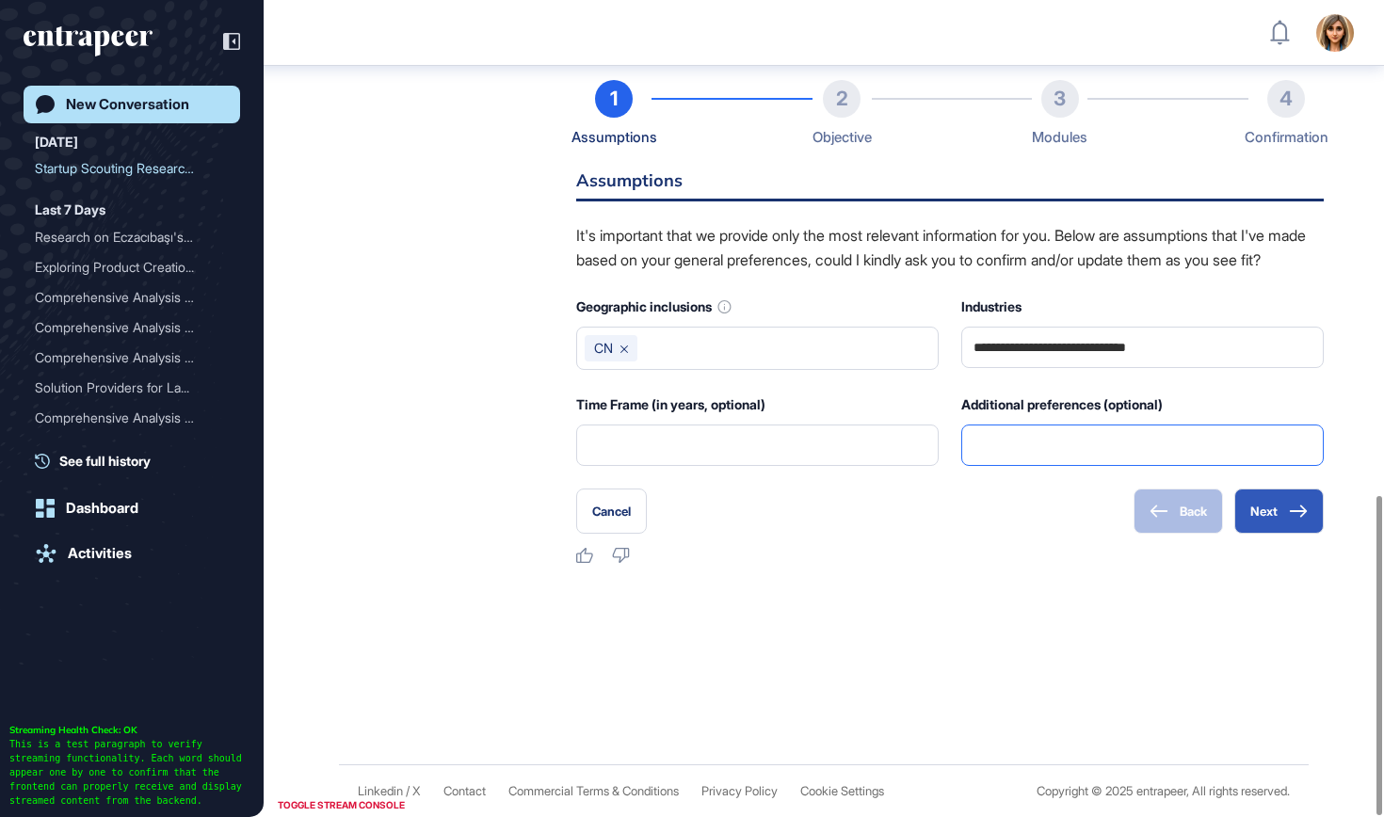
scroll to position [1264, 0]
click at [1259, 522] on button "Next" at bounding box center [1278, 511] width 89 height 45
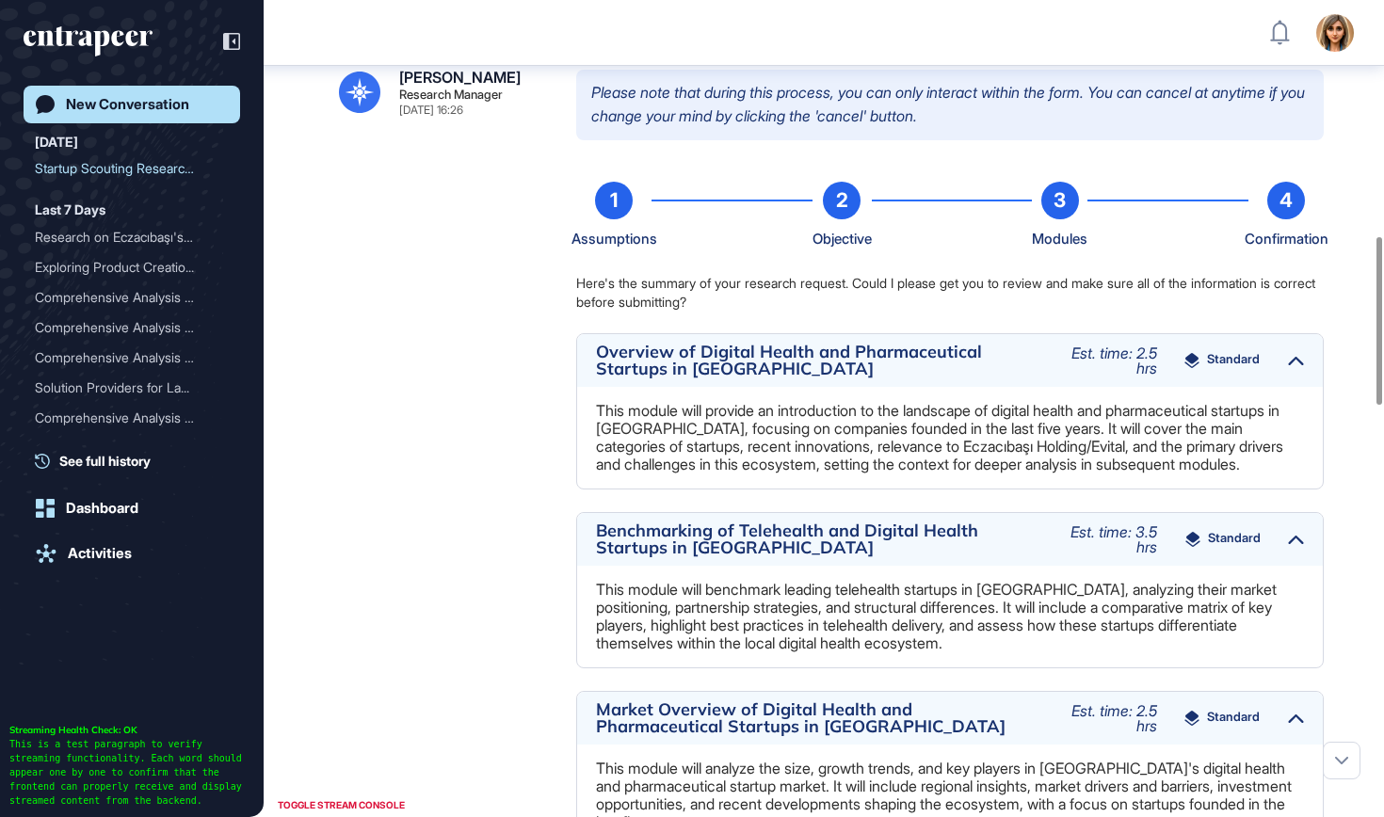
scroll to position [1160, 0]
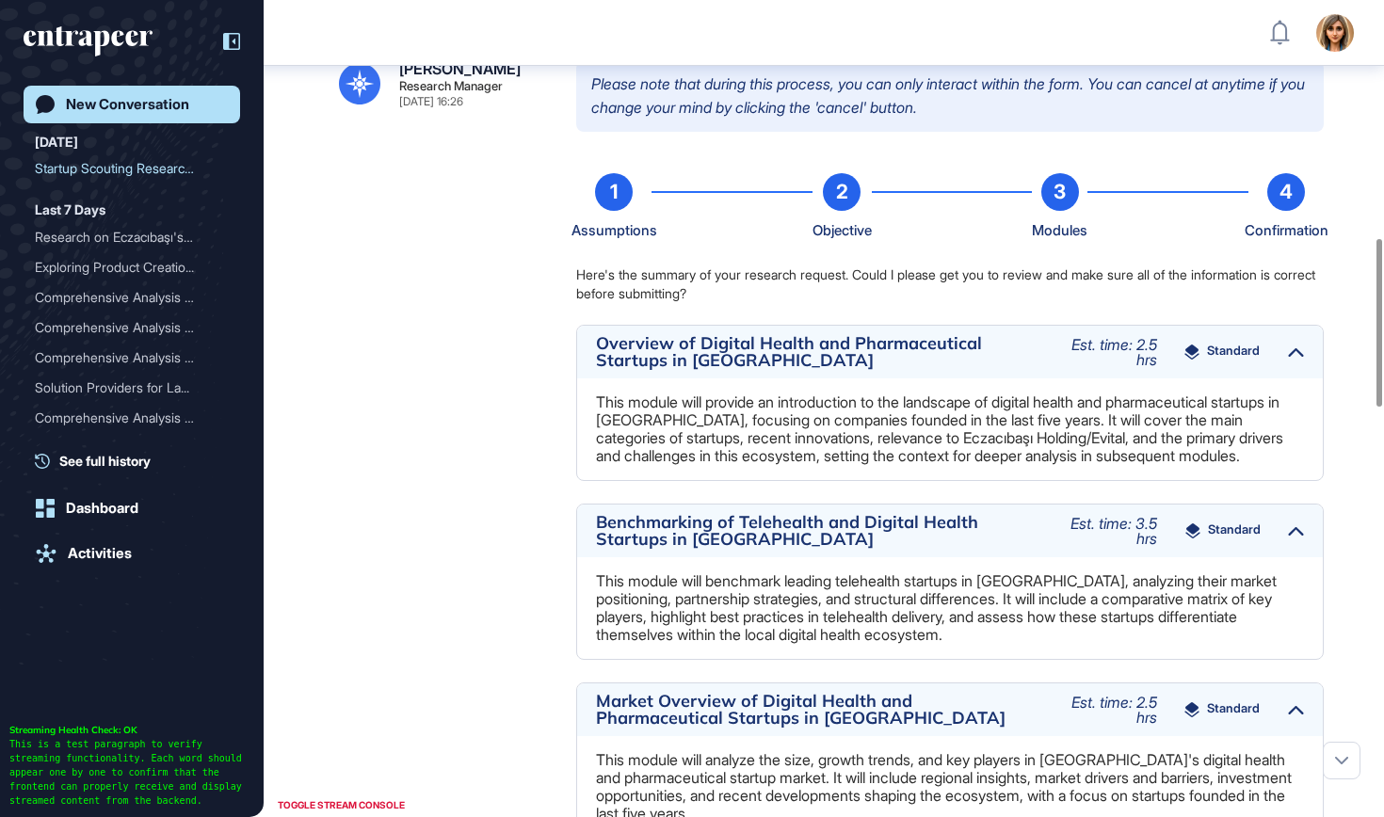
click at [222, 48] on div at bounding box center [222, 42] width 36 height 36
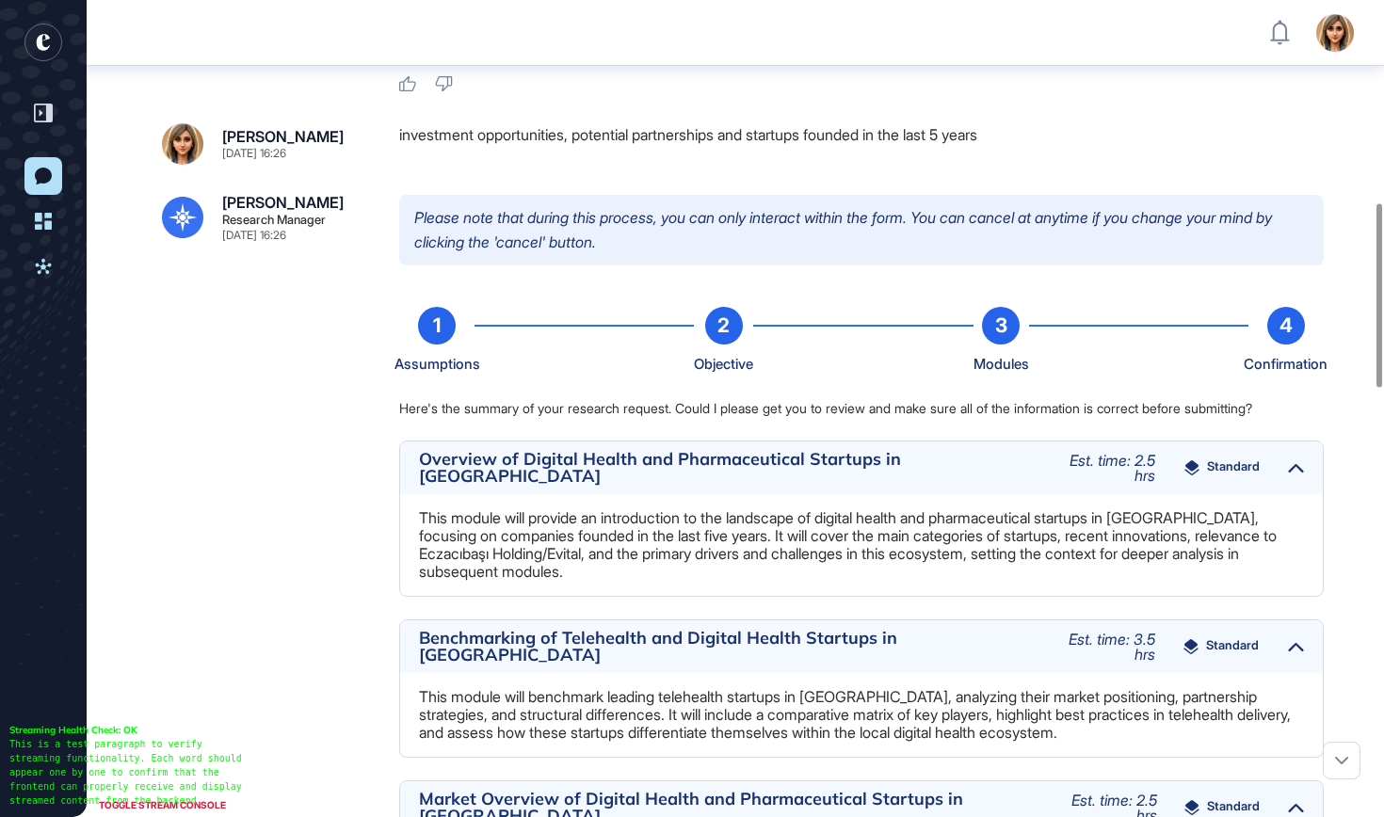
scroll to position [898, 0]
click at [731, 344] on div "2" at bounding box center [724, 325] width 38 height 38
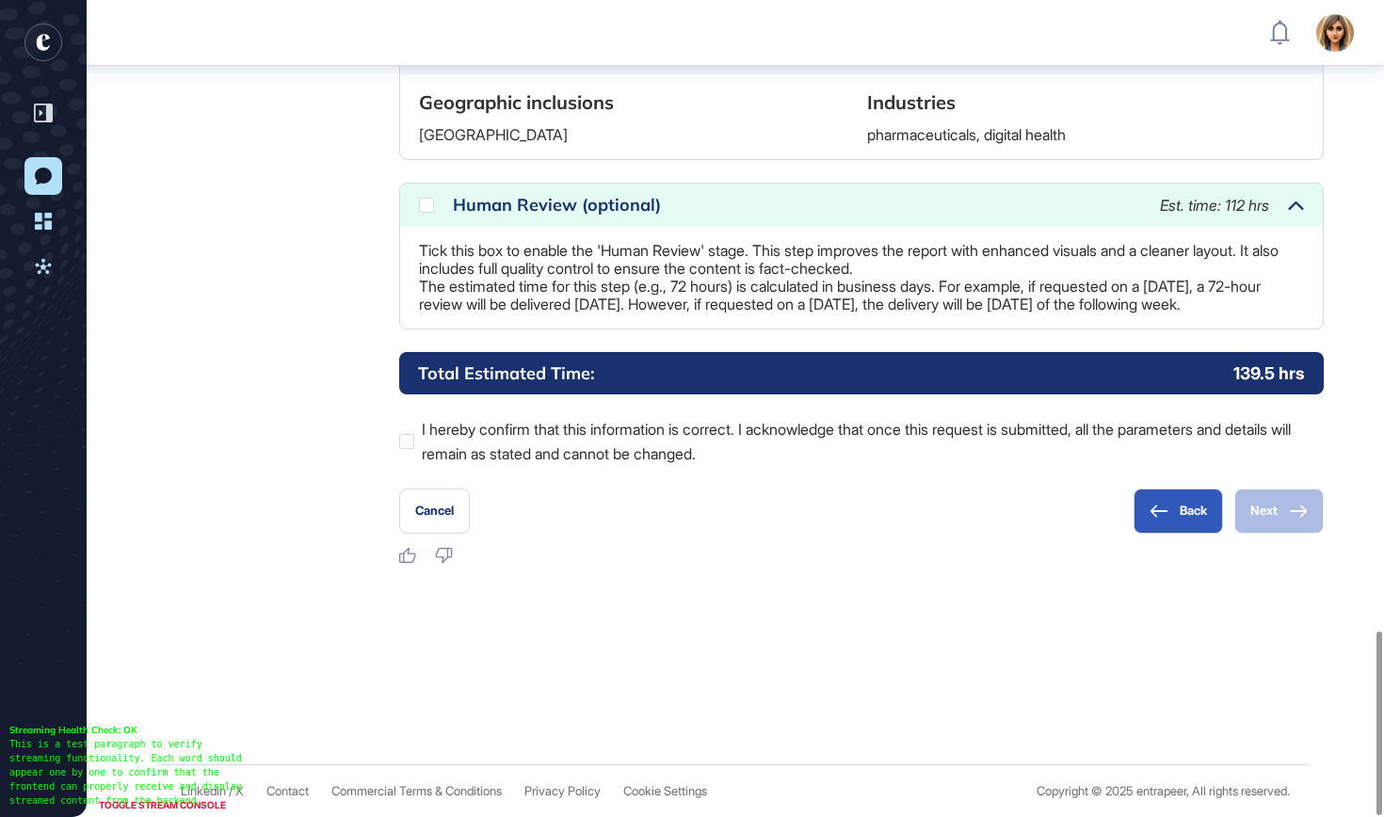
scroll to position [2801, 0]
click at [1164, 513] on icon at bounding box center [1158, 511] width 19 height 13
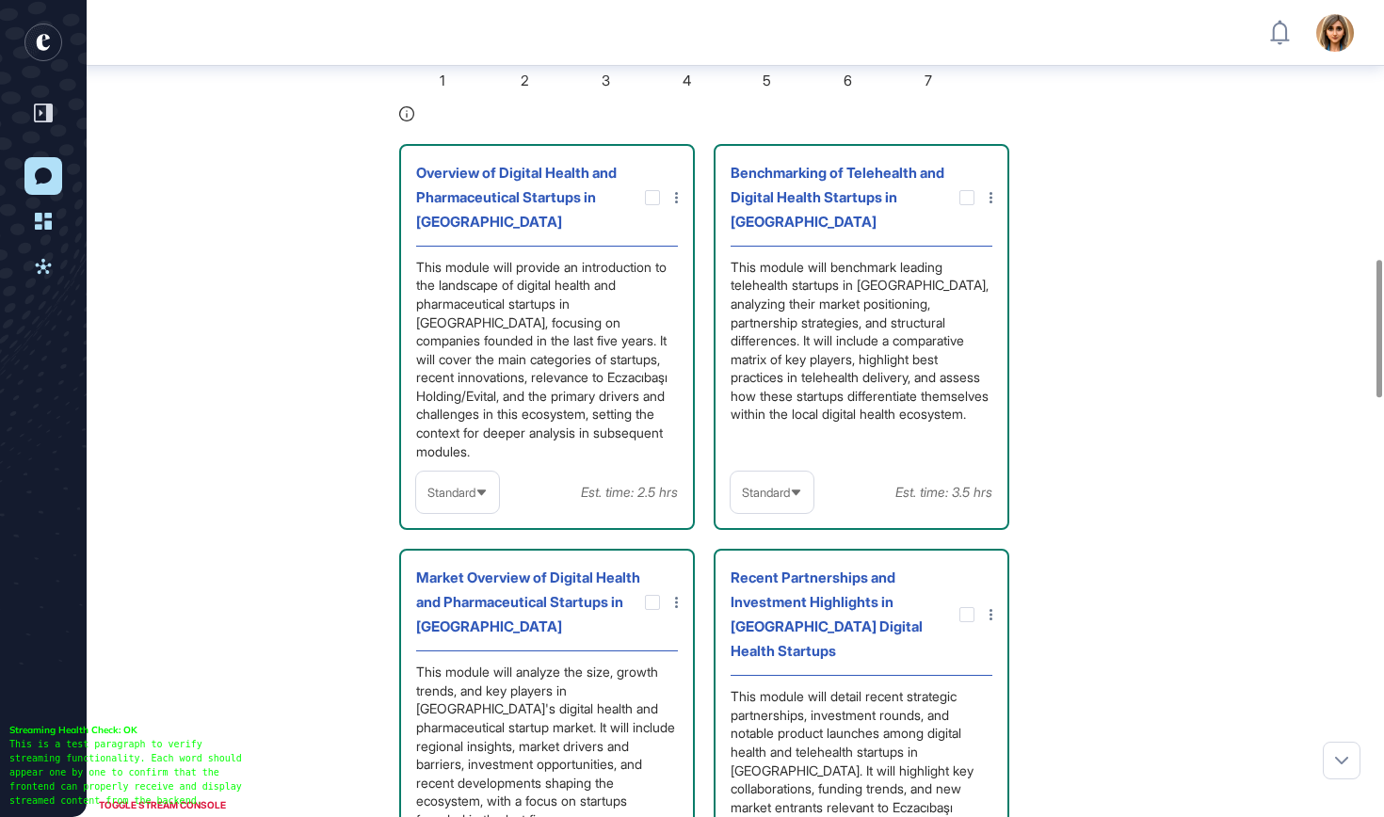
scroll to position [1535, 0]
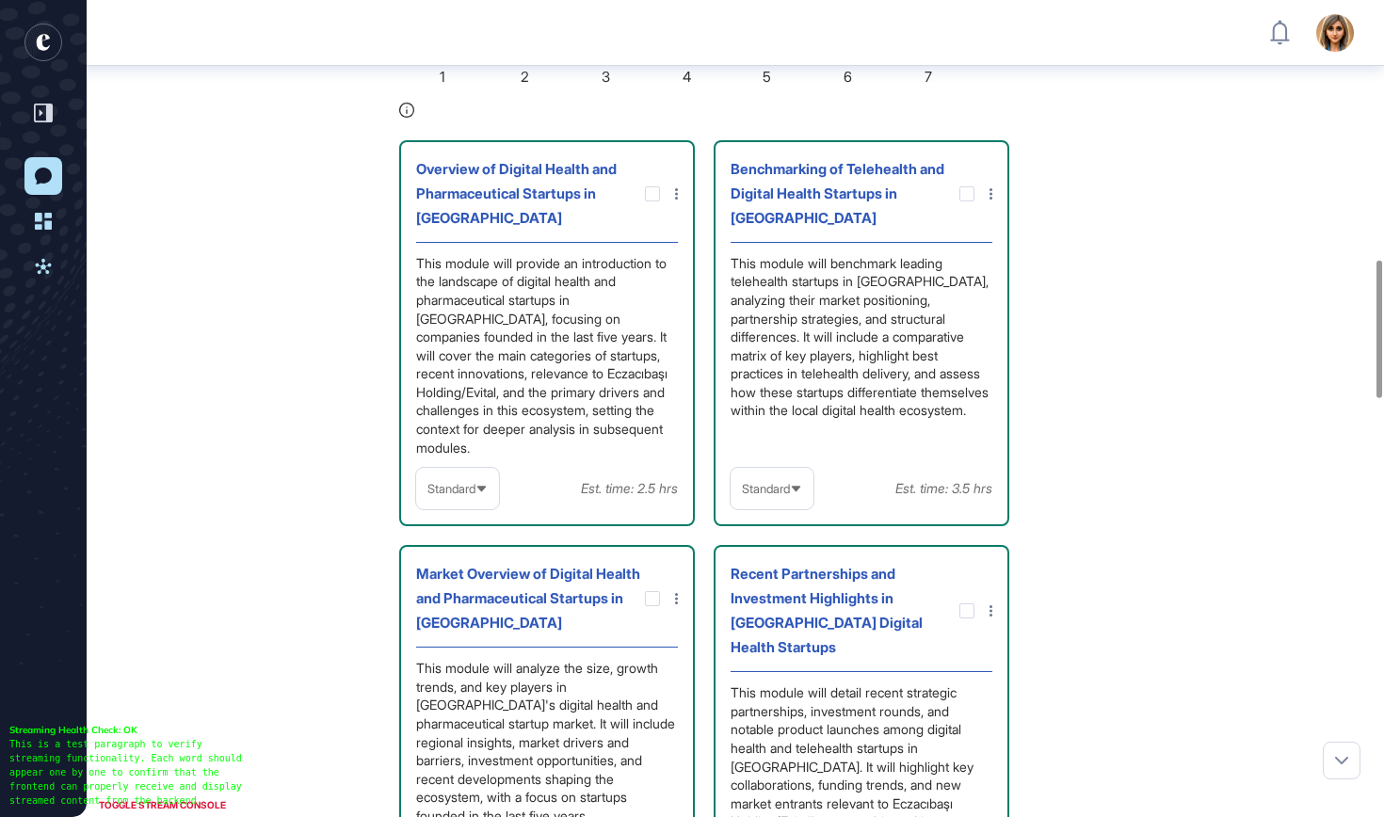
click at [475, 496] on span "Standard" at bounding box center [451, 489] width 48 height 14
click at [474, 628] on li "In-depth" at bounding box center [458, 609] width 72 height 38
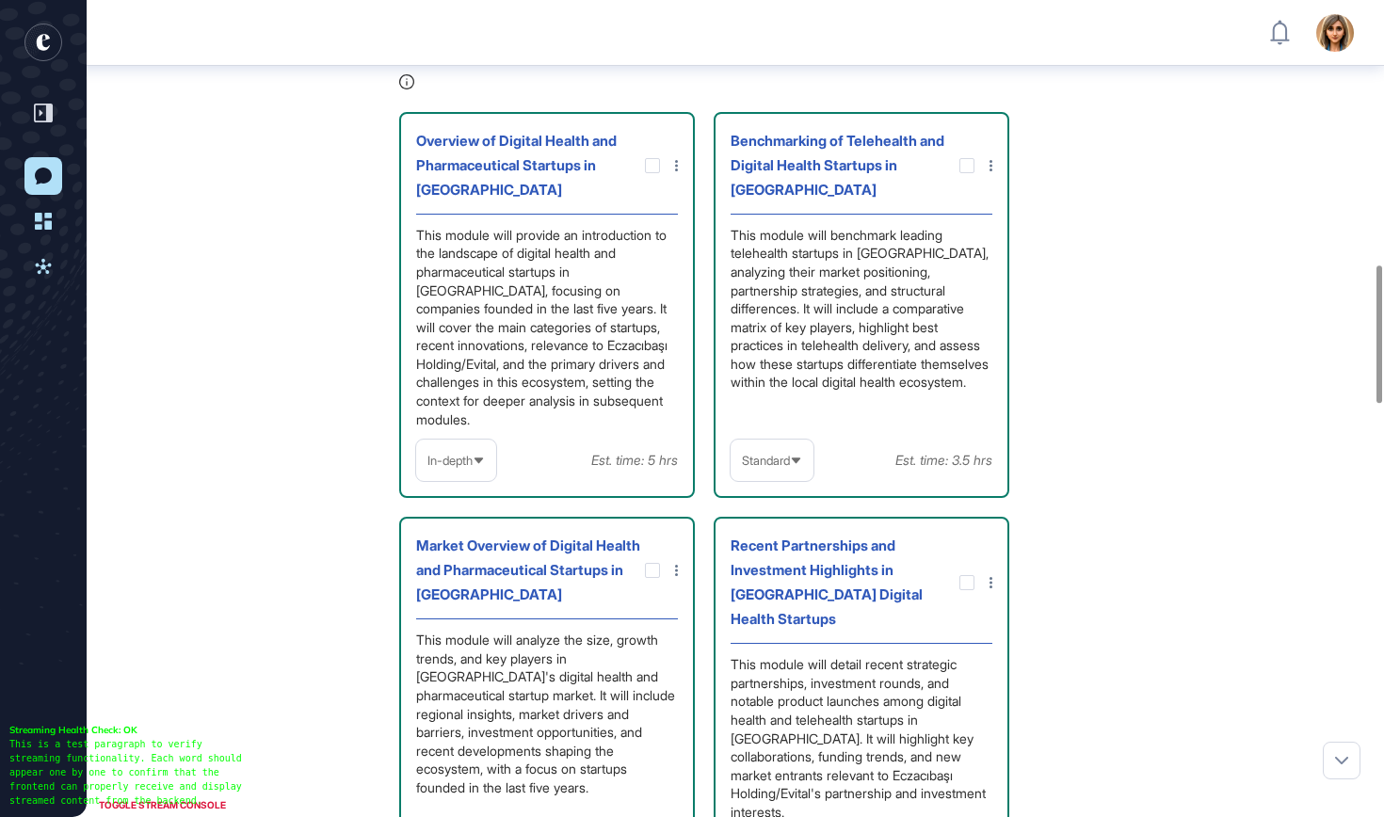
scroll to position [1566, 0]
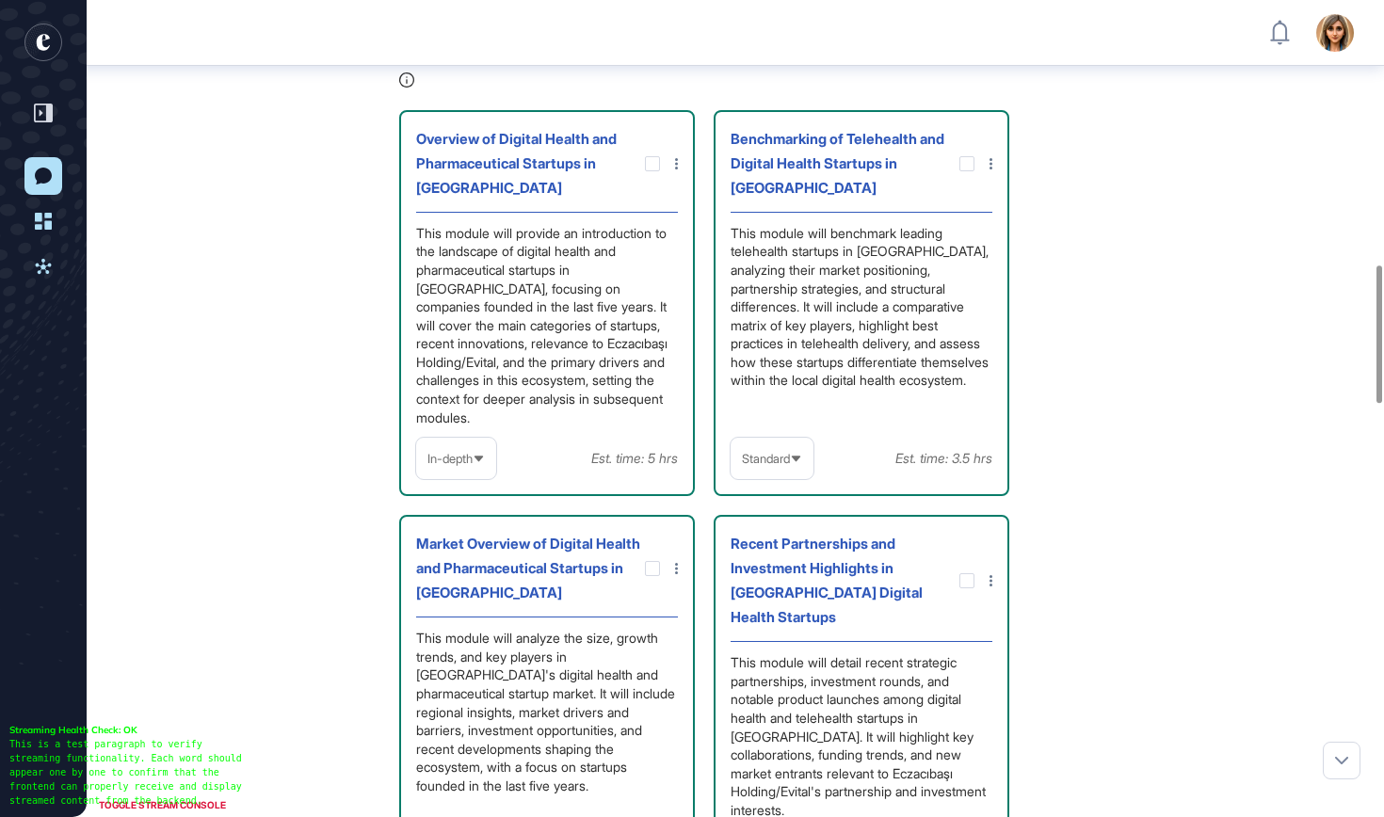
click at [796, 465] on icon at bounding box center [796, 459] width 12 height 12
click at [765, 598] on li "In-depth" at bounding box center [772, 579] width 72 height 38
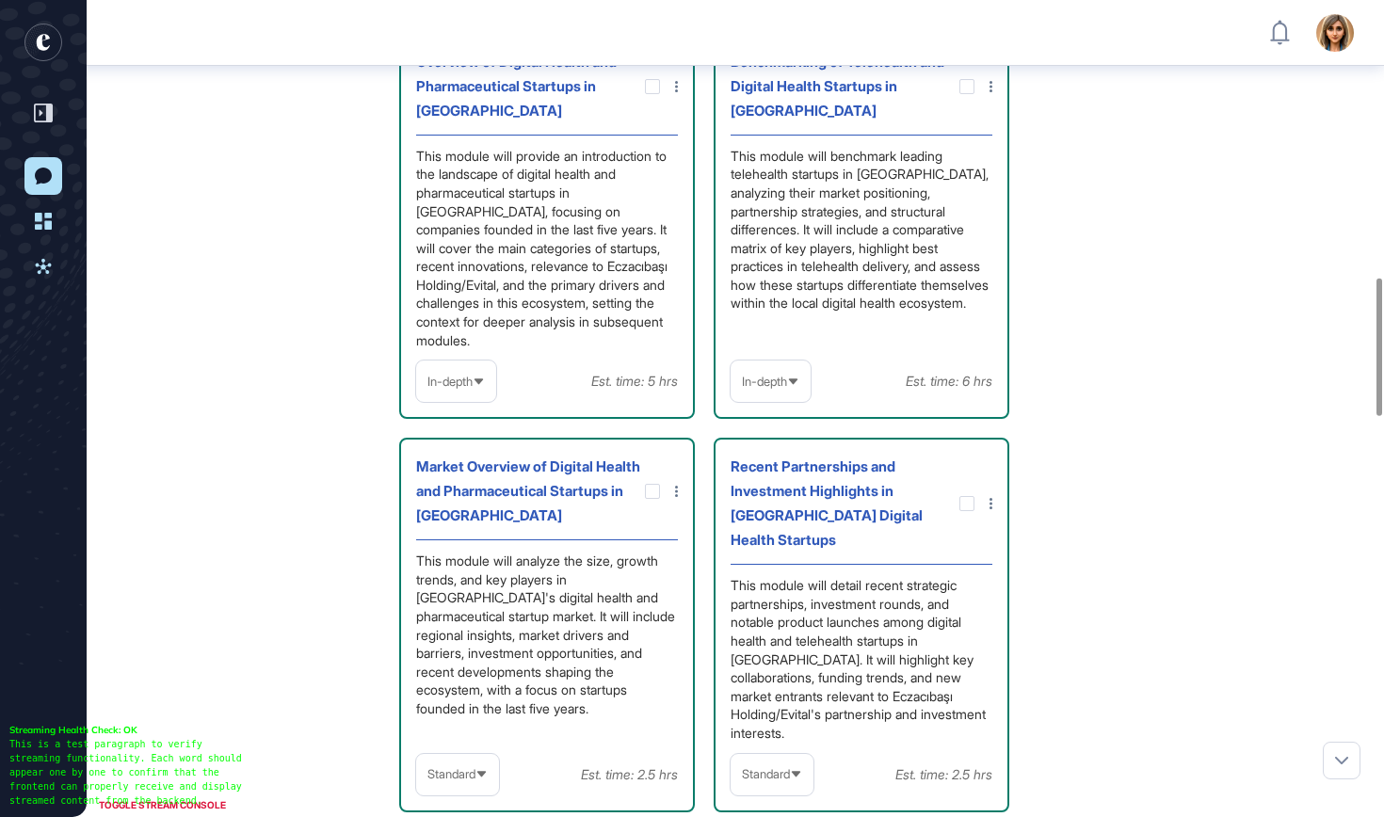
scroll to position [1648, 0]
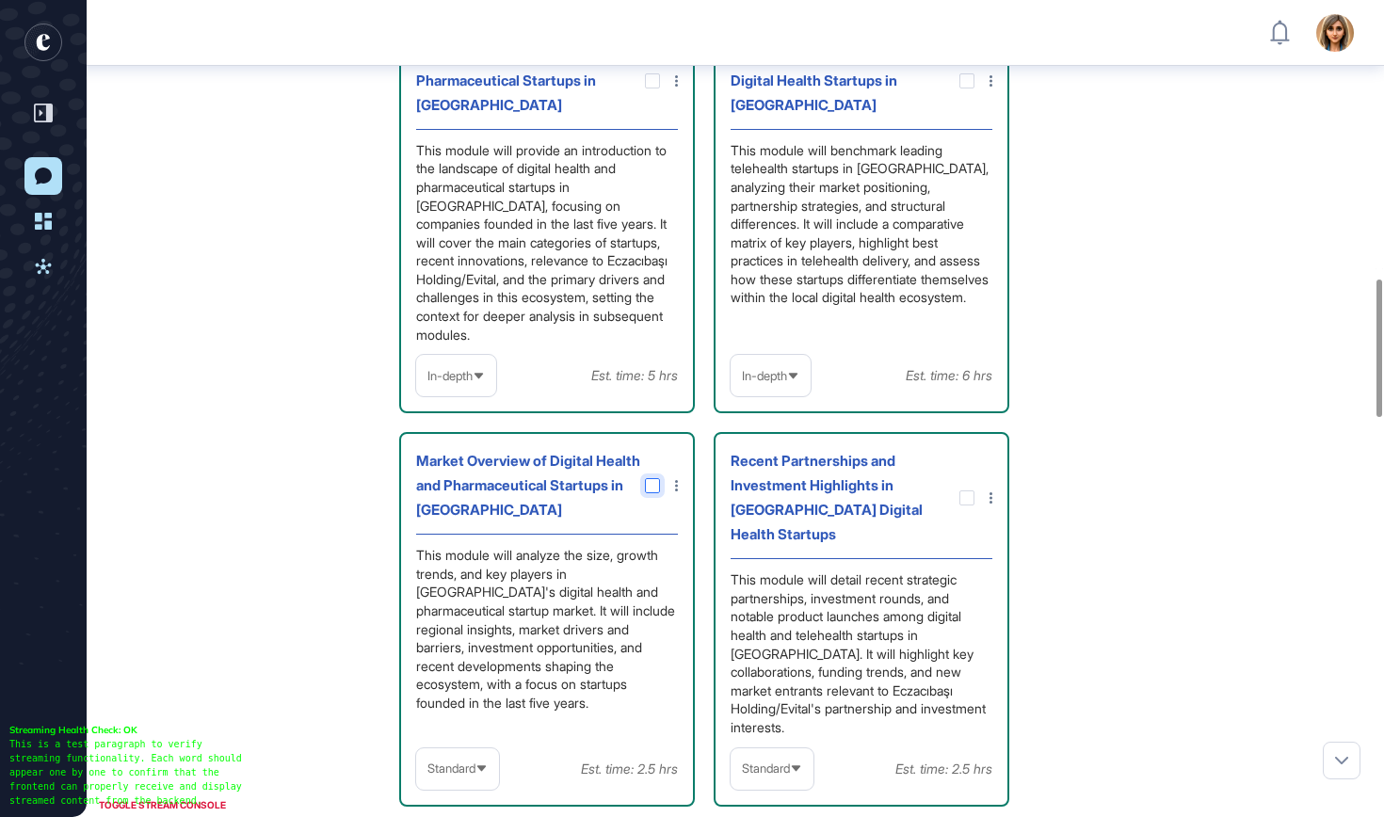
click at [0, 0] on icon at bounding box center [0, 0] width 0 height 0
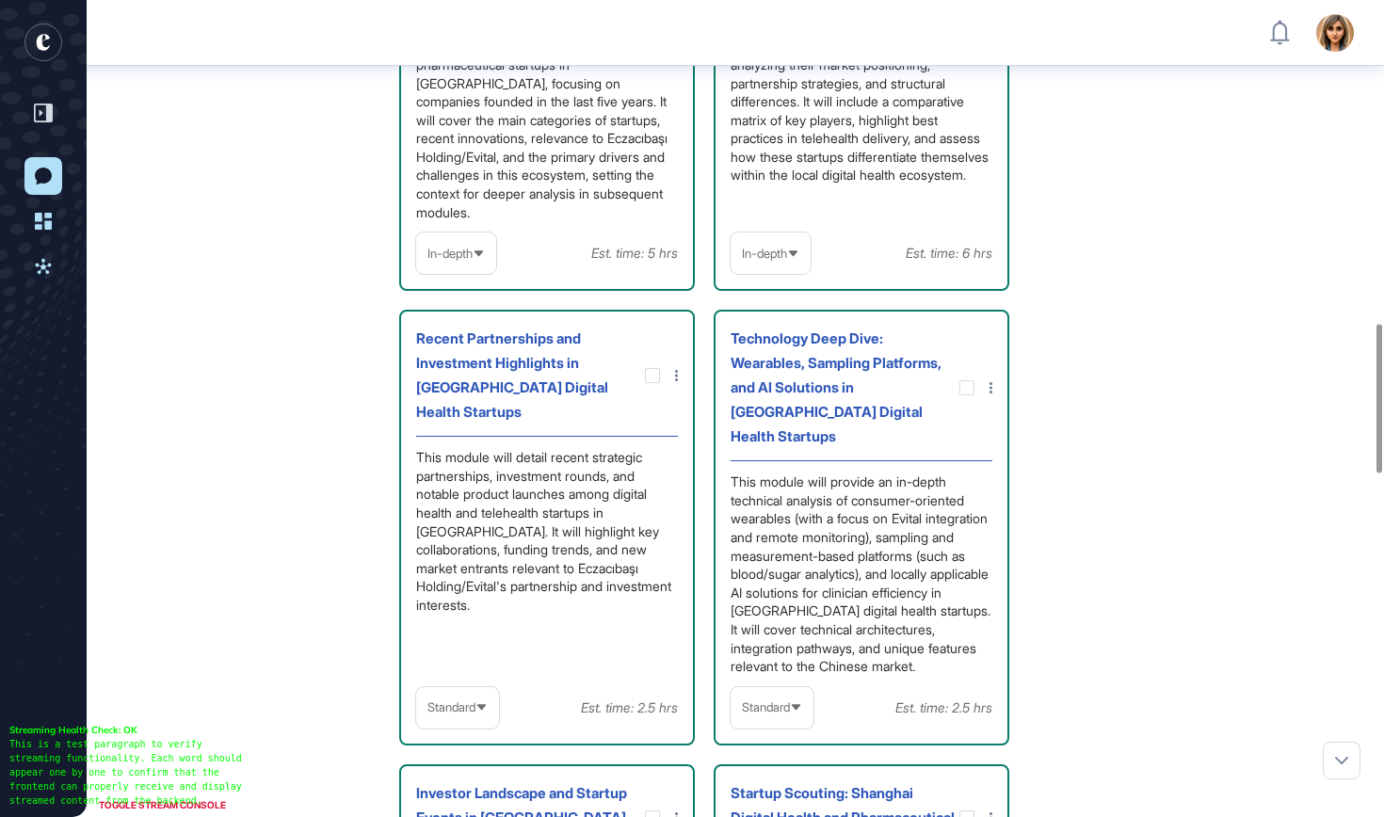
scroll to position [1862, 0]
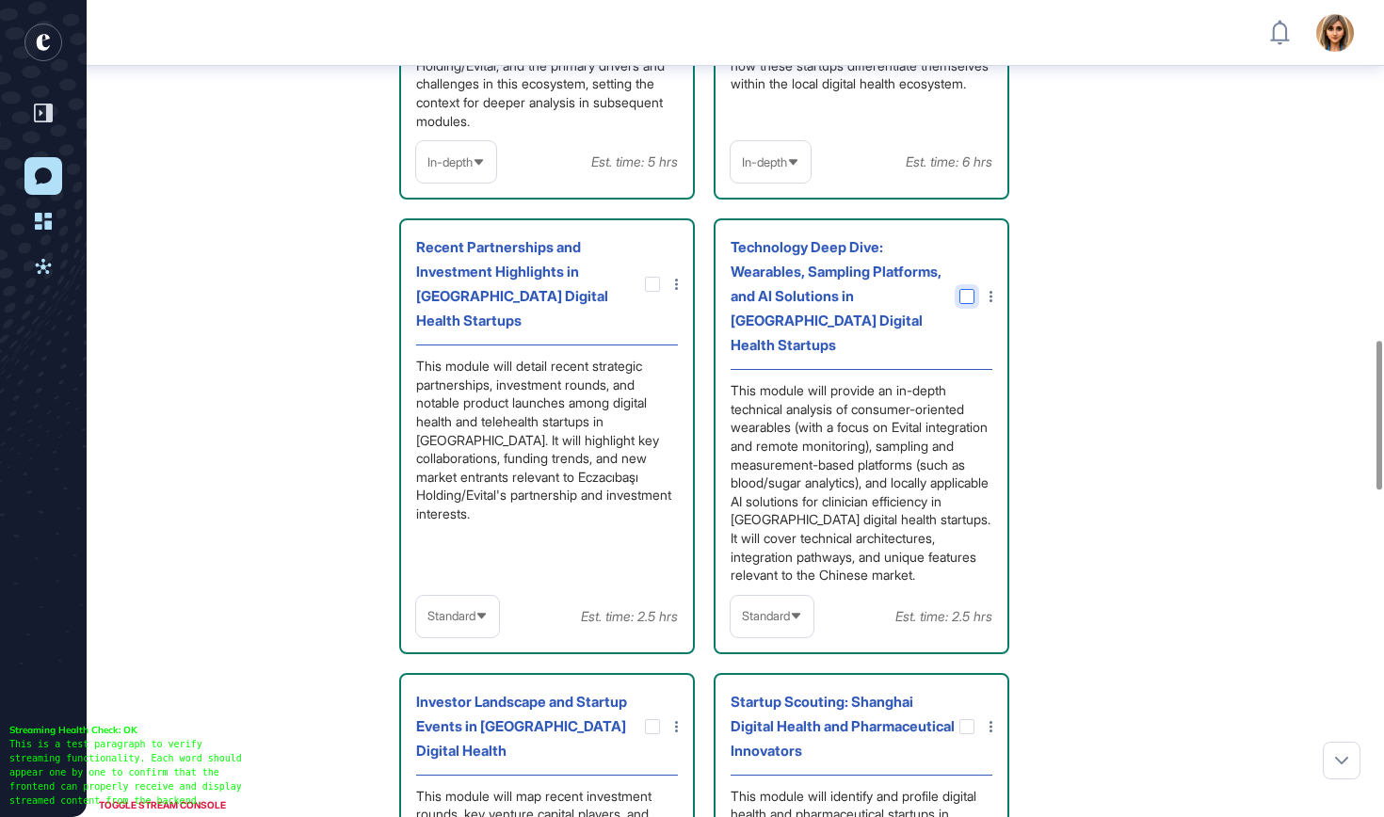
click at [963, 304] on div at bounding box center [966, 296] width 15 height 15
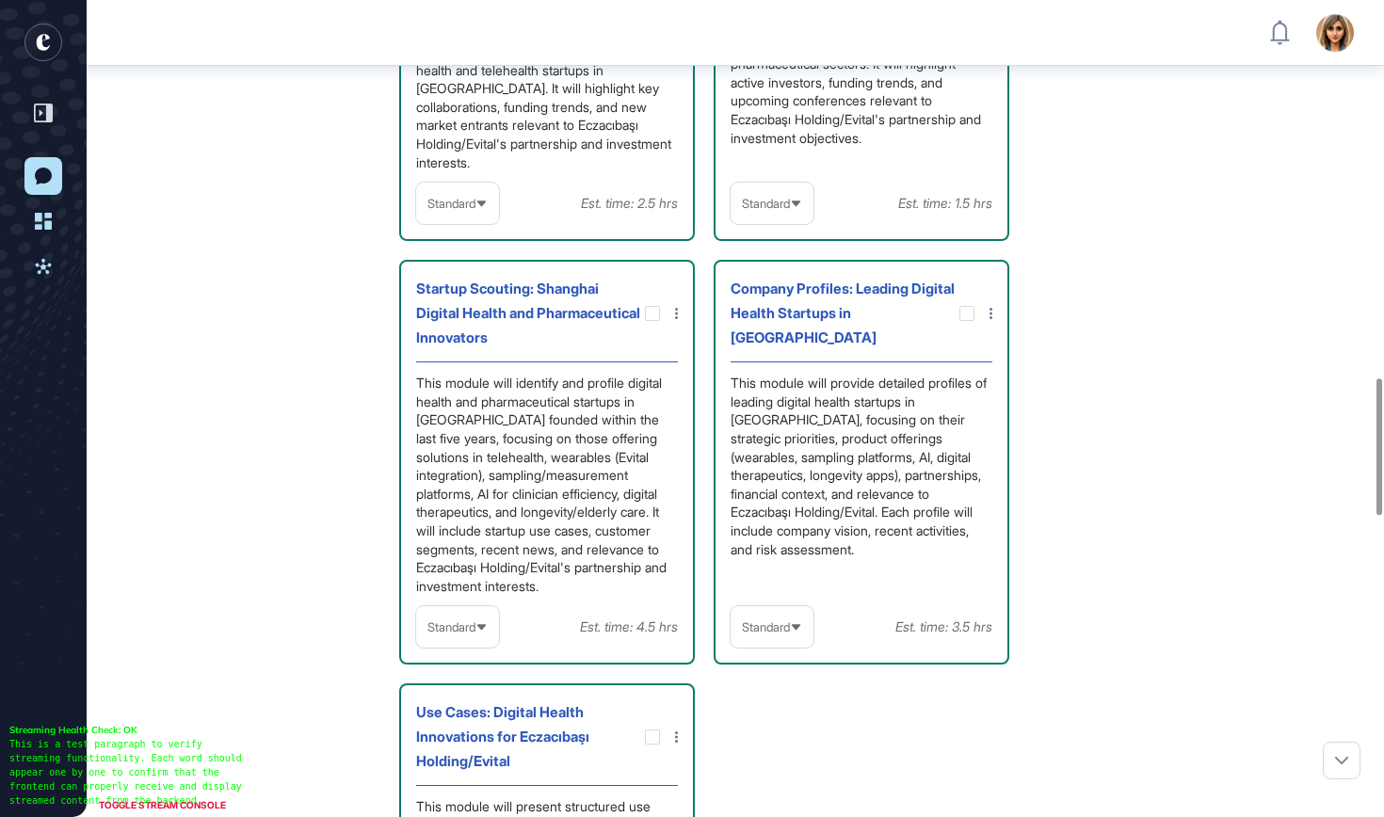
scroll to position [2255, 0]
click at [766, 625] on span "Standard" at bounding box center [766, 626] width 48 height 14
click at [767, 745] on li "In-depth" at bounding box center [772, 747] width 72 height 38
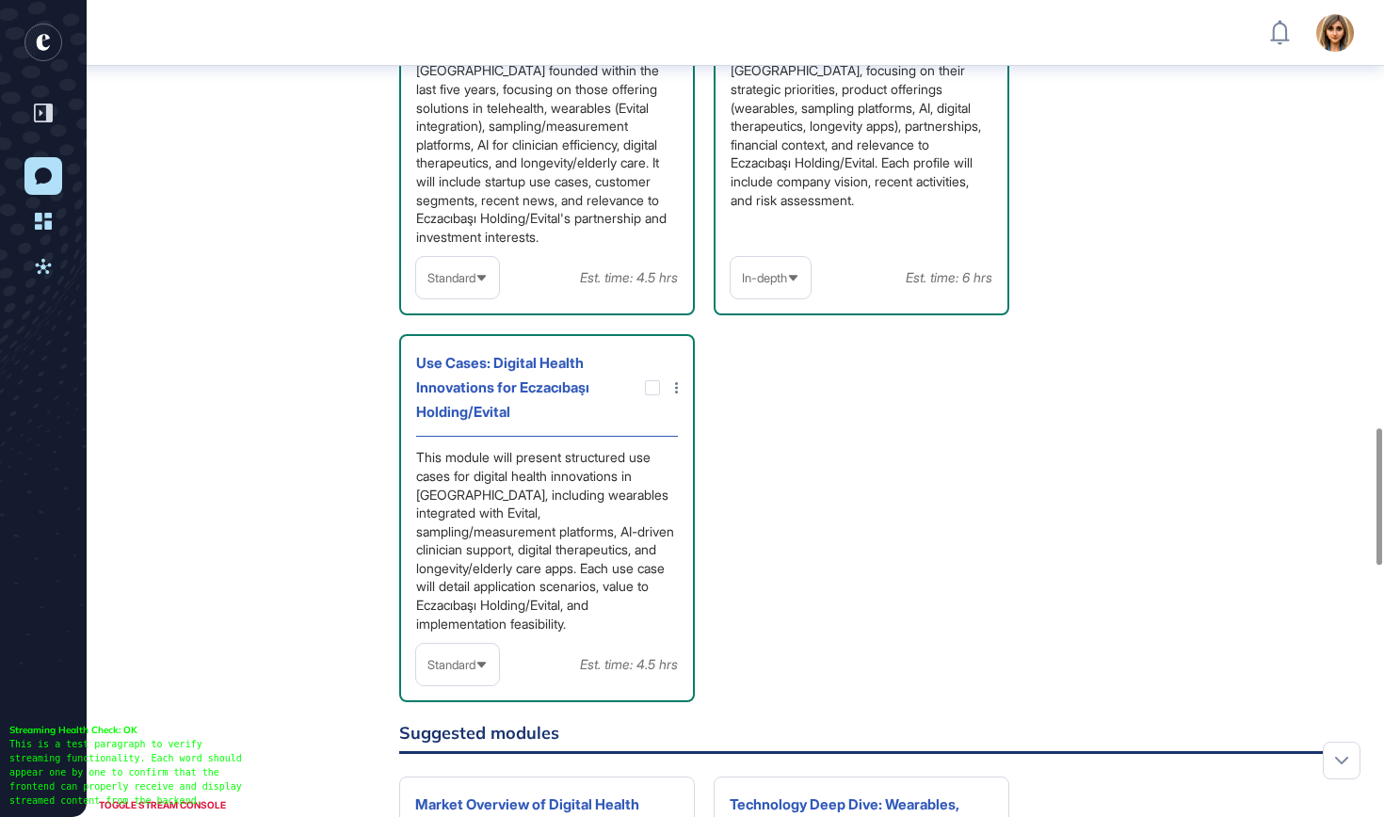
scroll to position [2611, 0]
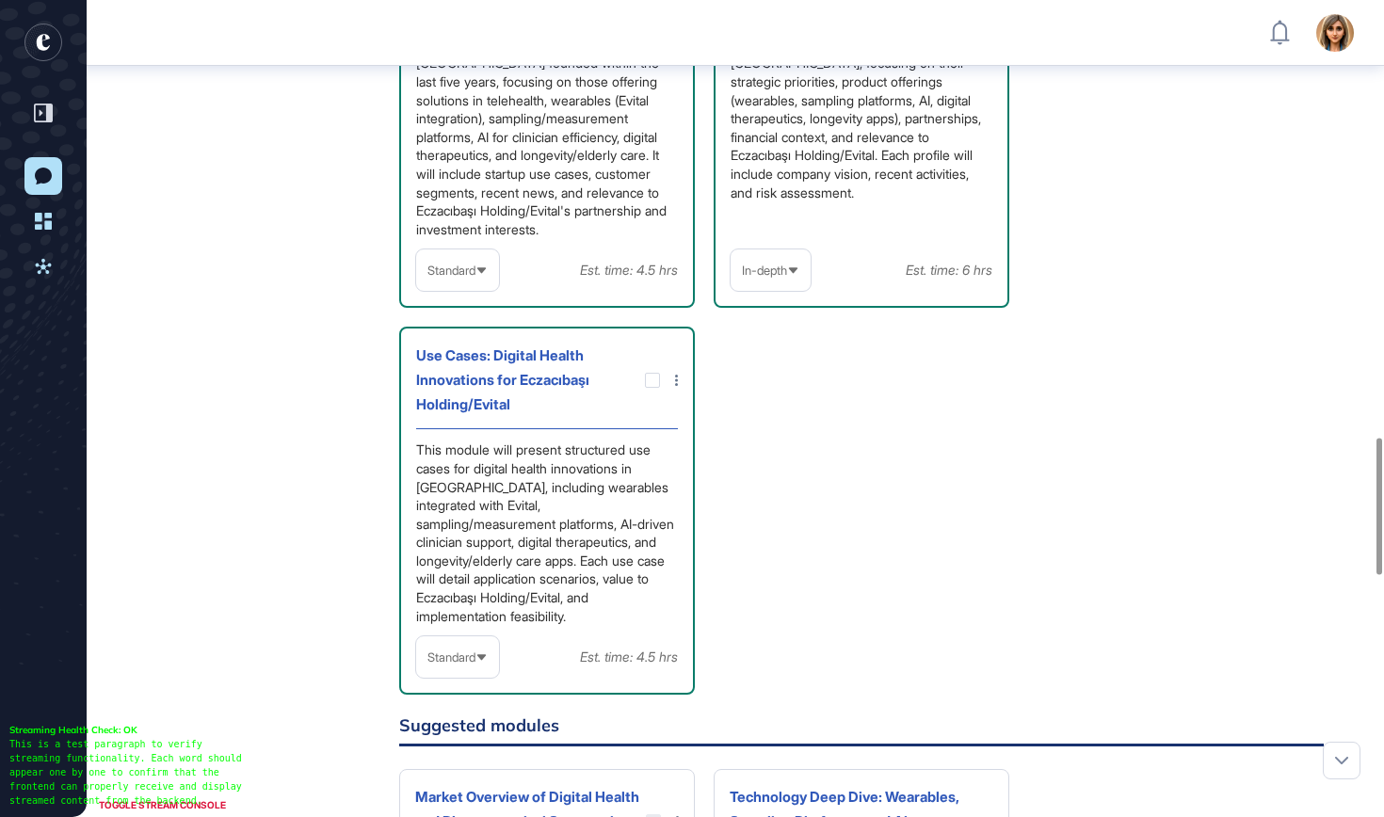
click at [470, 656] on div "Standard" at bounding box center [457, 657] width 83 height 37
click at [458, 775] on li "In-depth" at bounding box center [458, 778] width 72 height 38
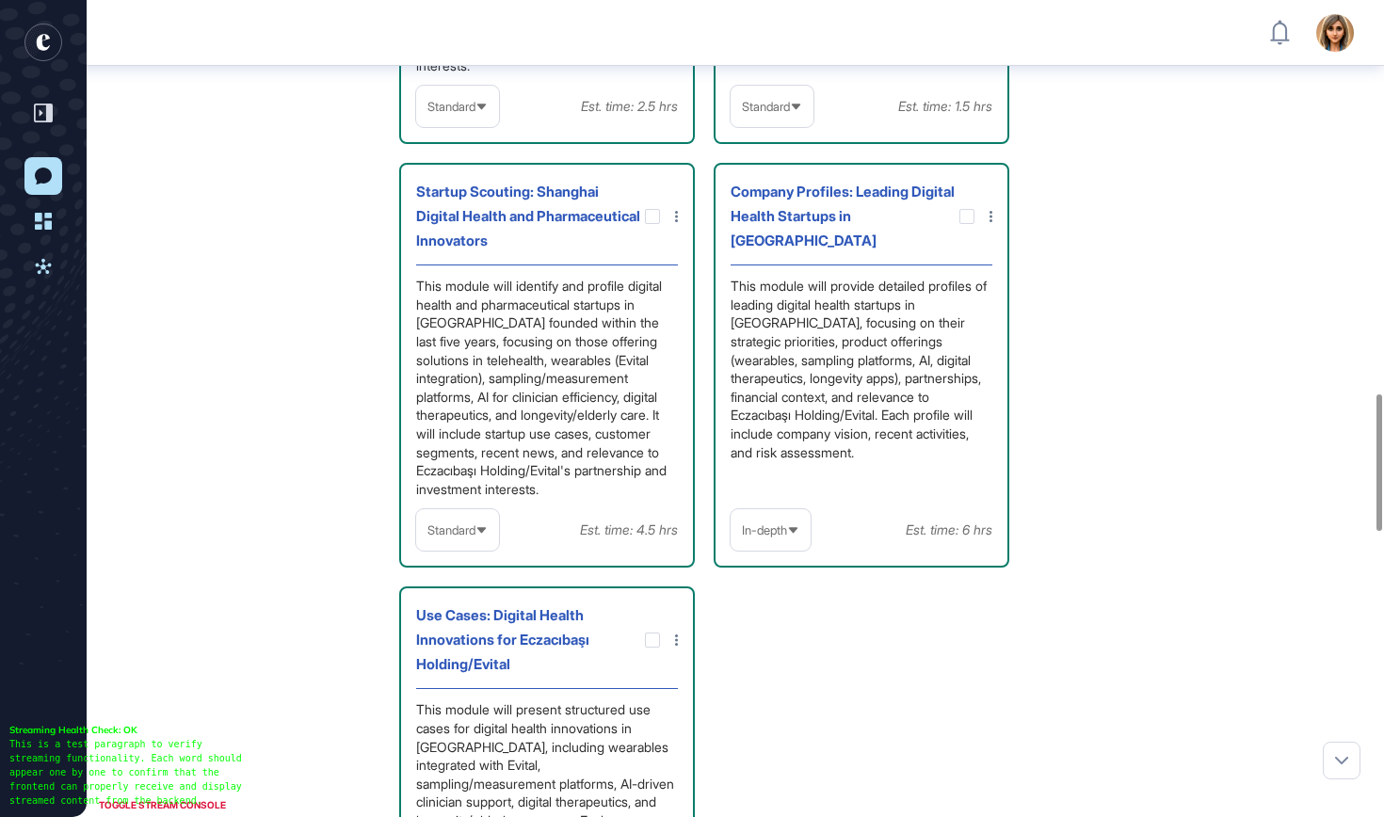
scroll to position [2352, 0]
click at [457, 530] on span "Standard" at bounding box center [451, 529] width 48 height 14
click at [459, 647] on li "In-depth" at bounding box center [458, 650] width 72 height 38
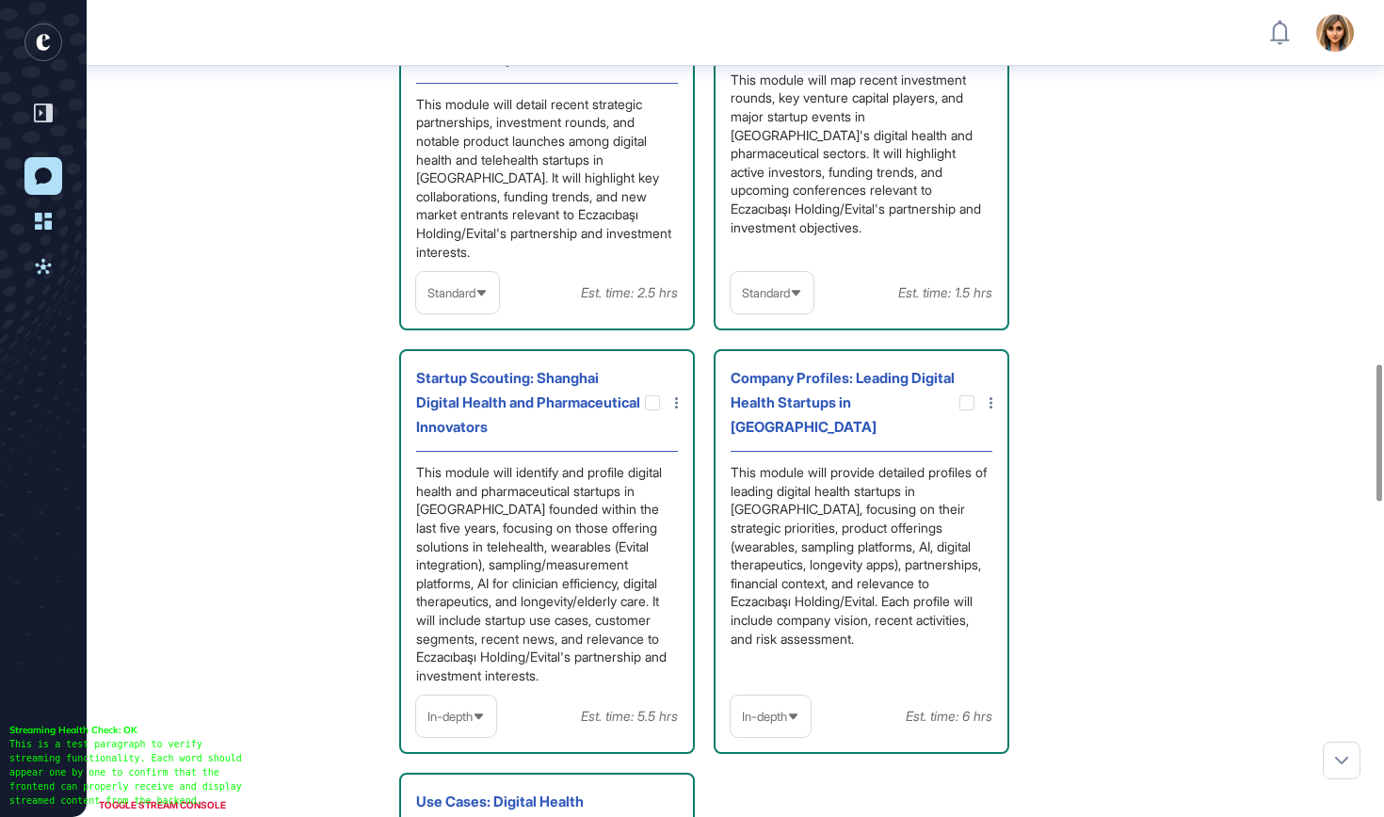
scroll to position [2015, 0]
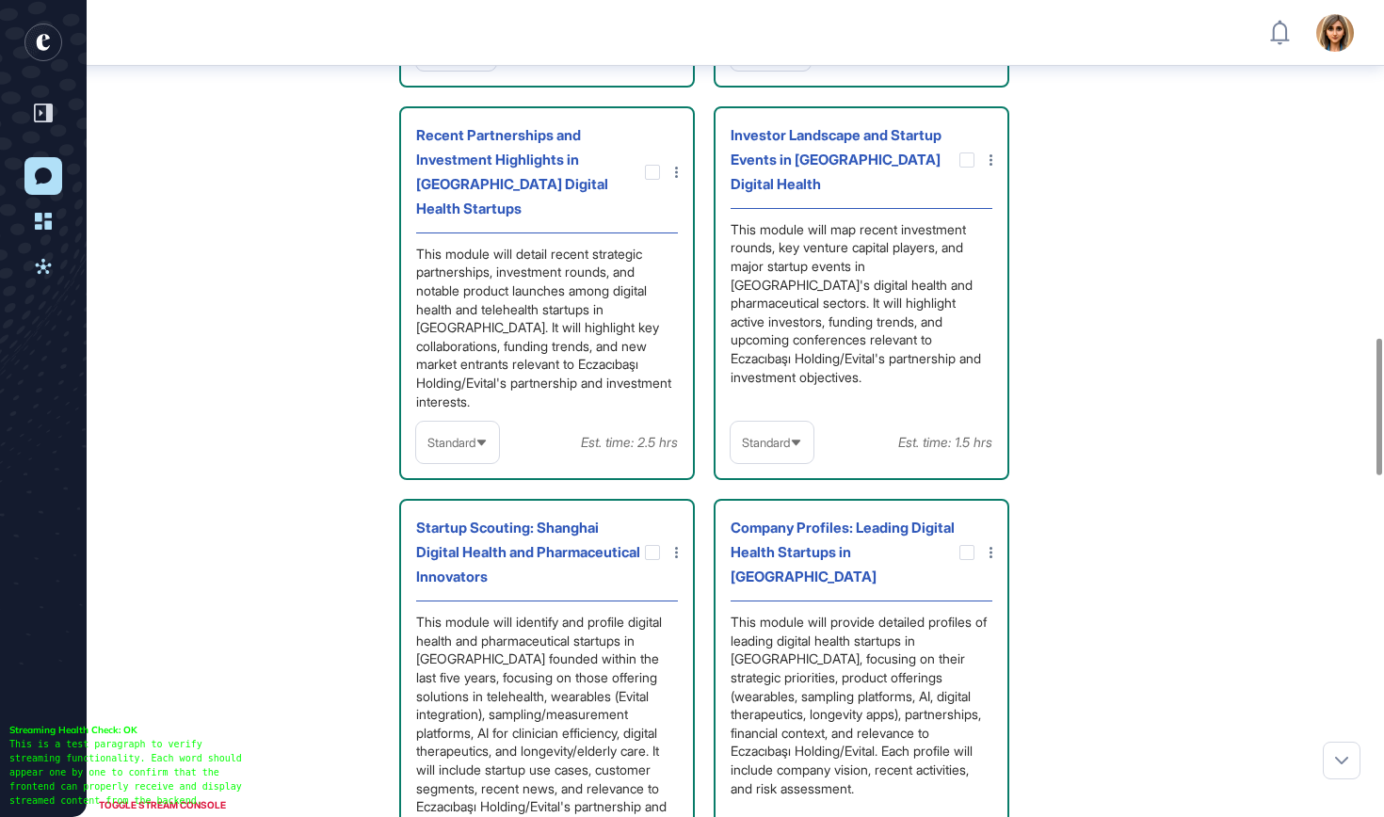
click at [482, 433] on div "Standard" at bounding box center [457, 443] width 83 height 37
click at [461, 564] on li "In-depth" at bounding box center [458, 563] width 72 height 38
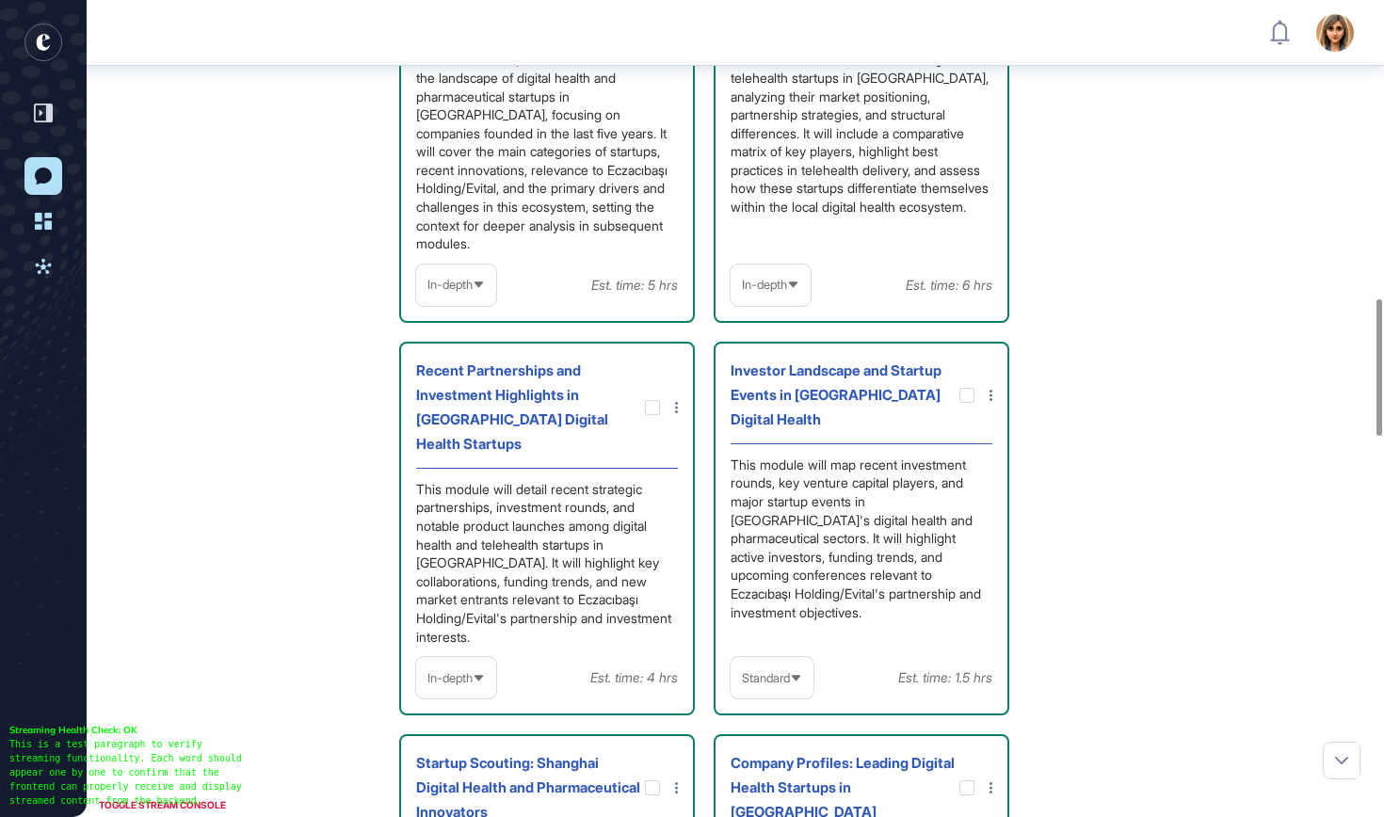
scroll to position [1448, 0]
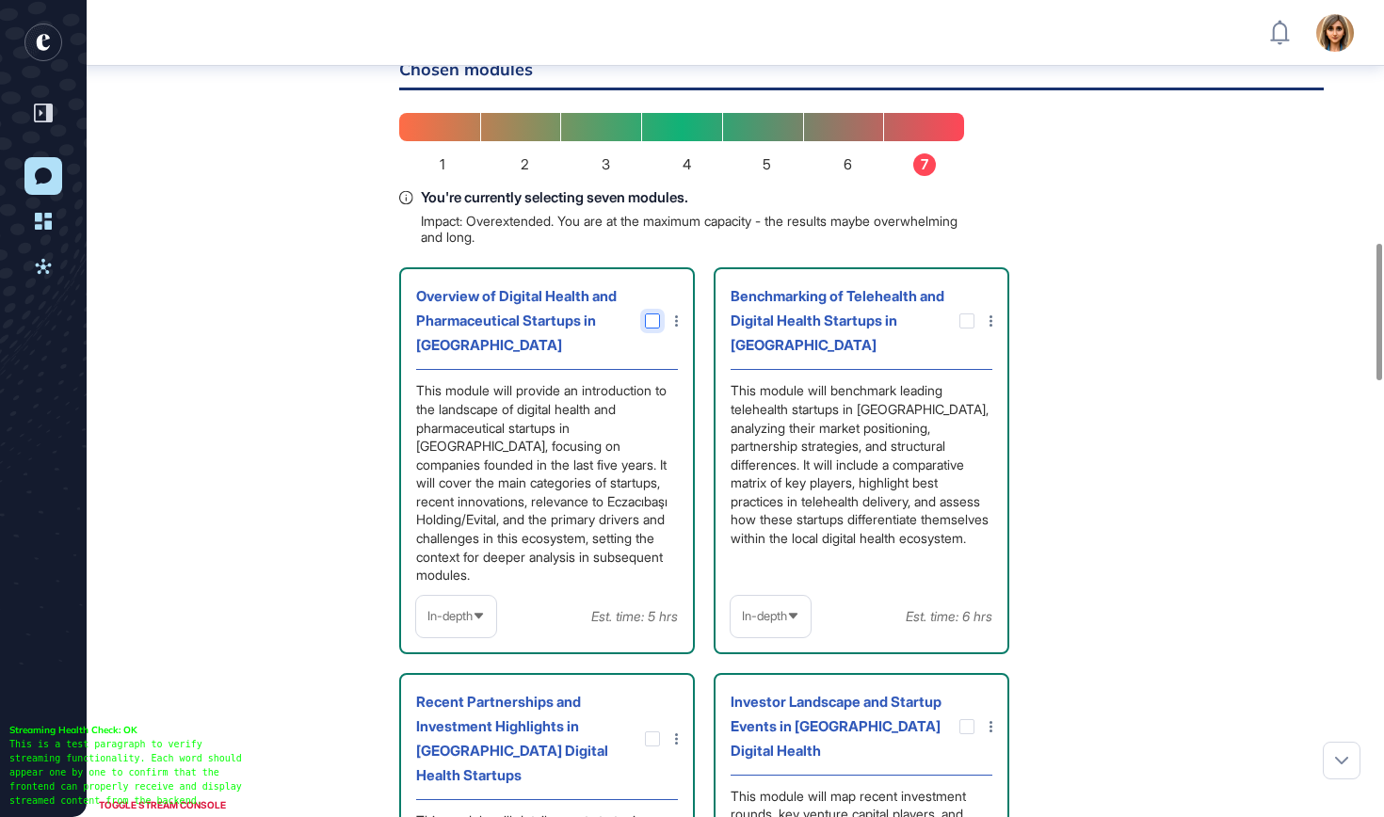
click at [657, 329] on div at bounding box center [652, 320] width 15 height 15
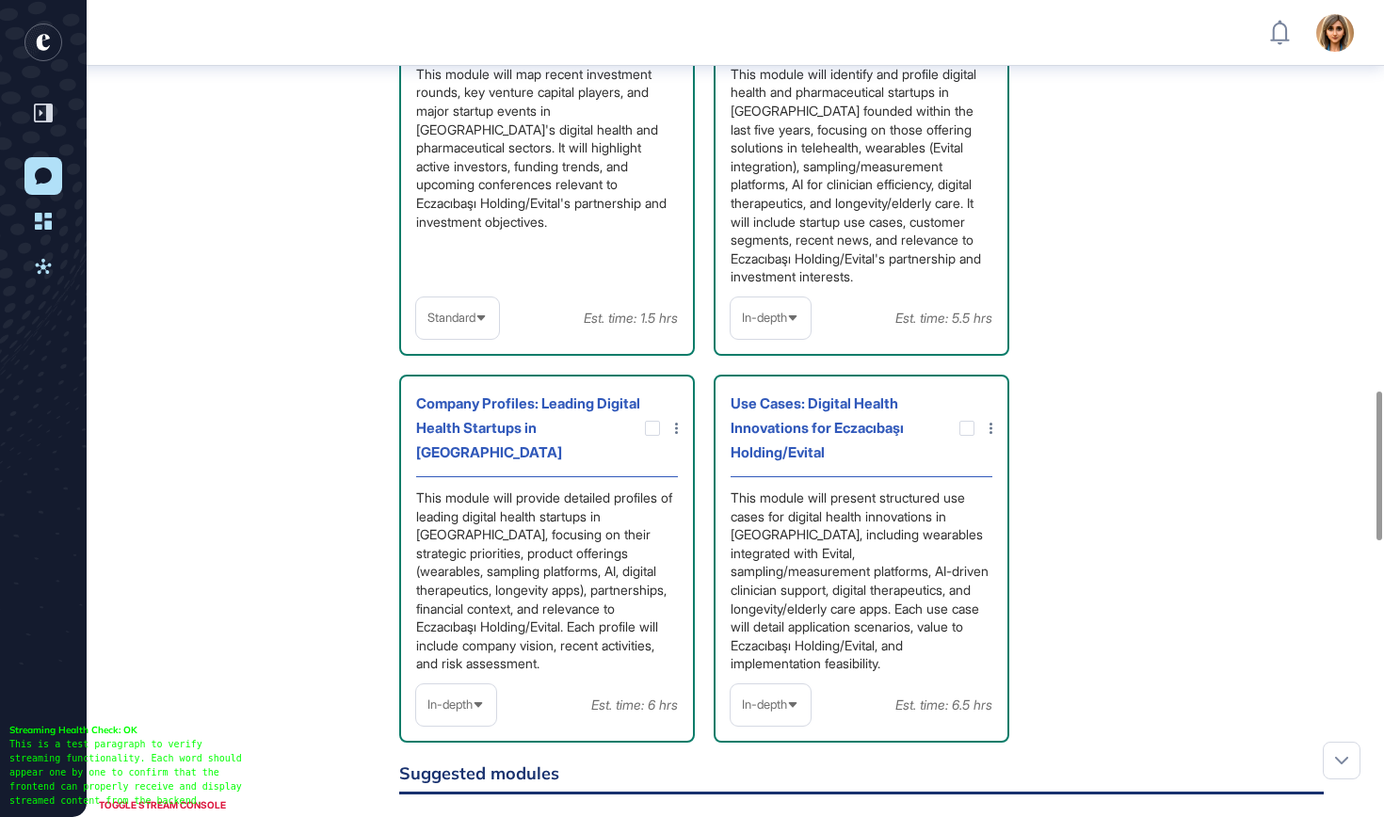
scroll to position [2226, 0]
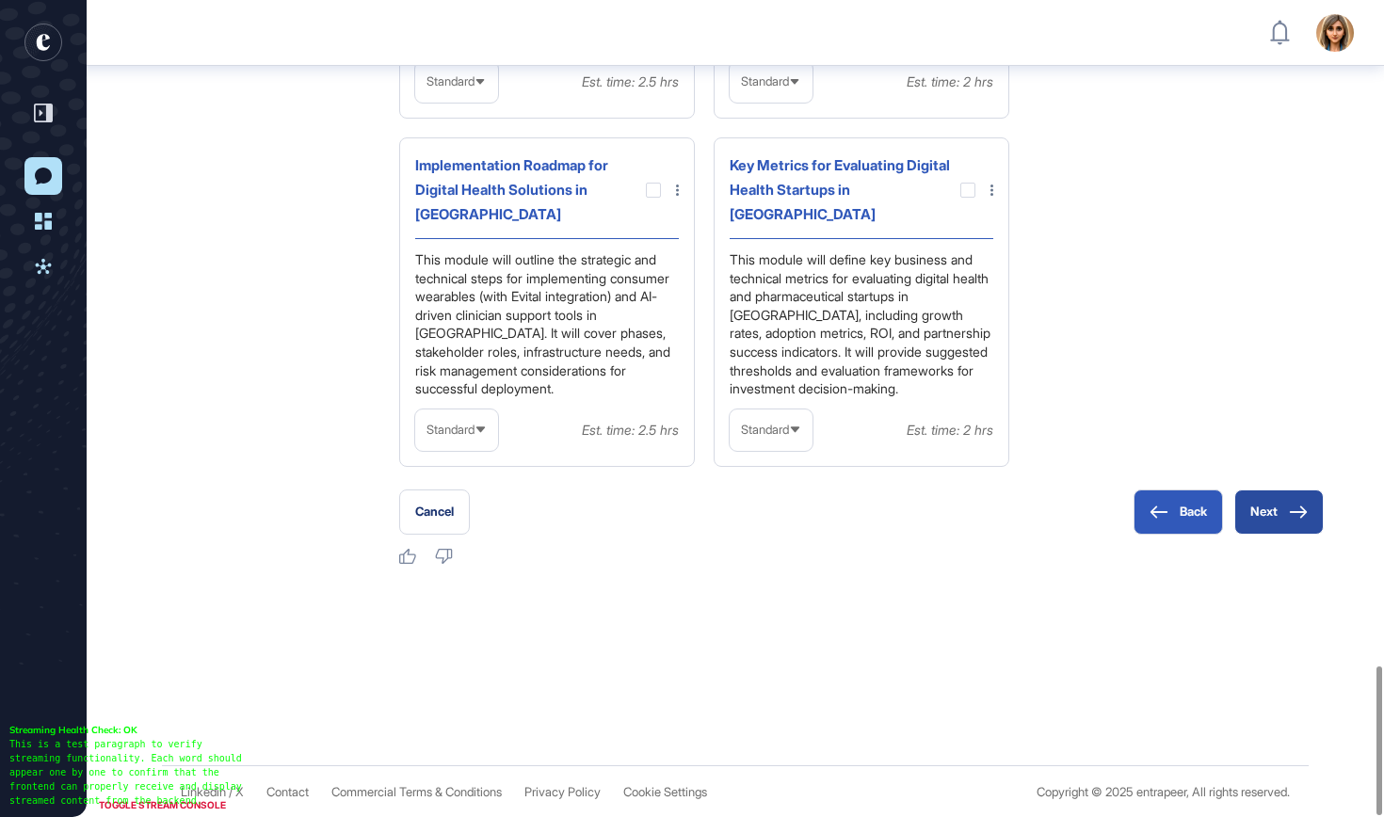
click at [1304, 507] on icon at bounding box center [1298, 512] width 19 height 13
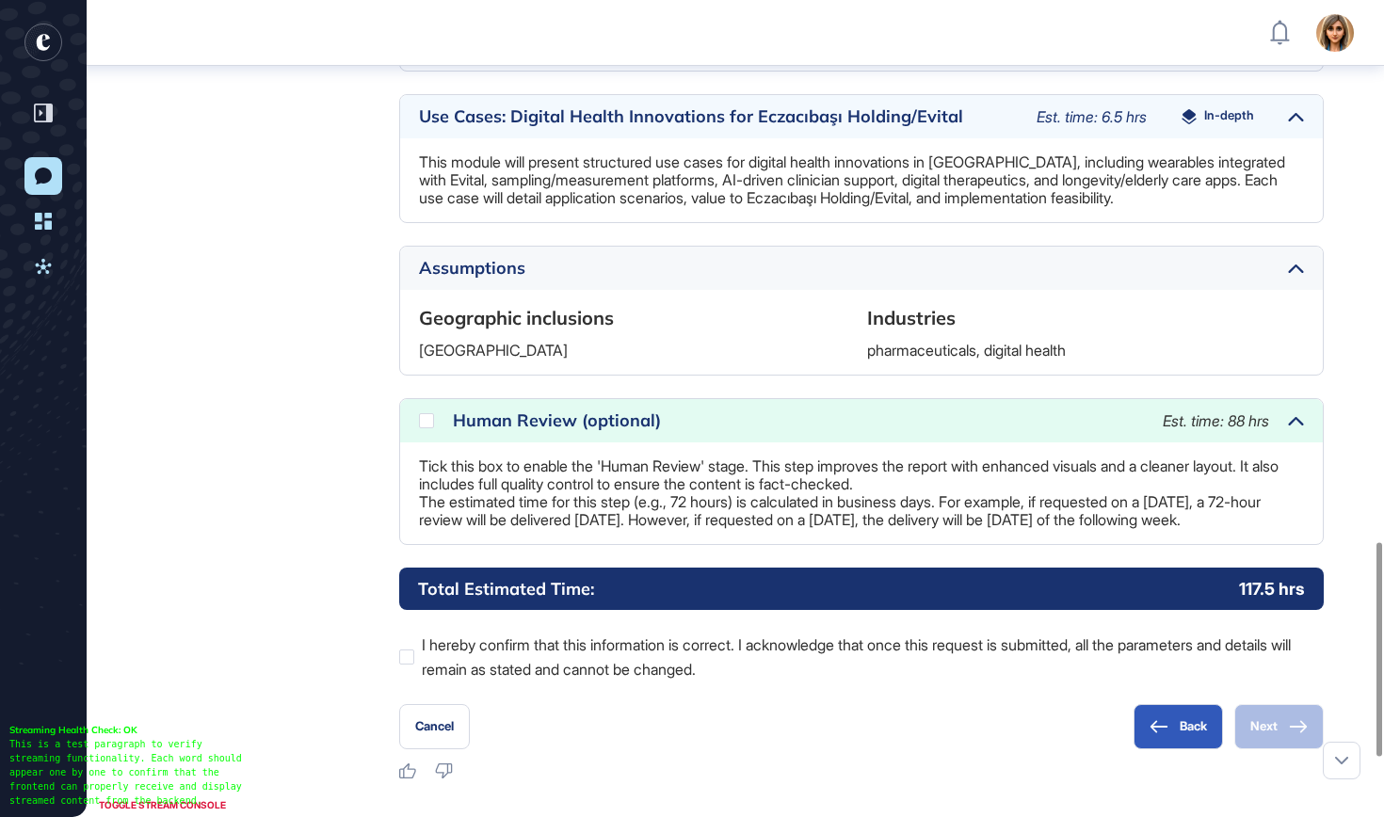
scroll to position [2071, 0]
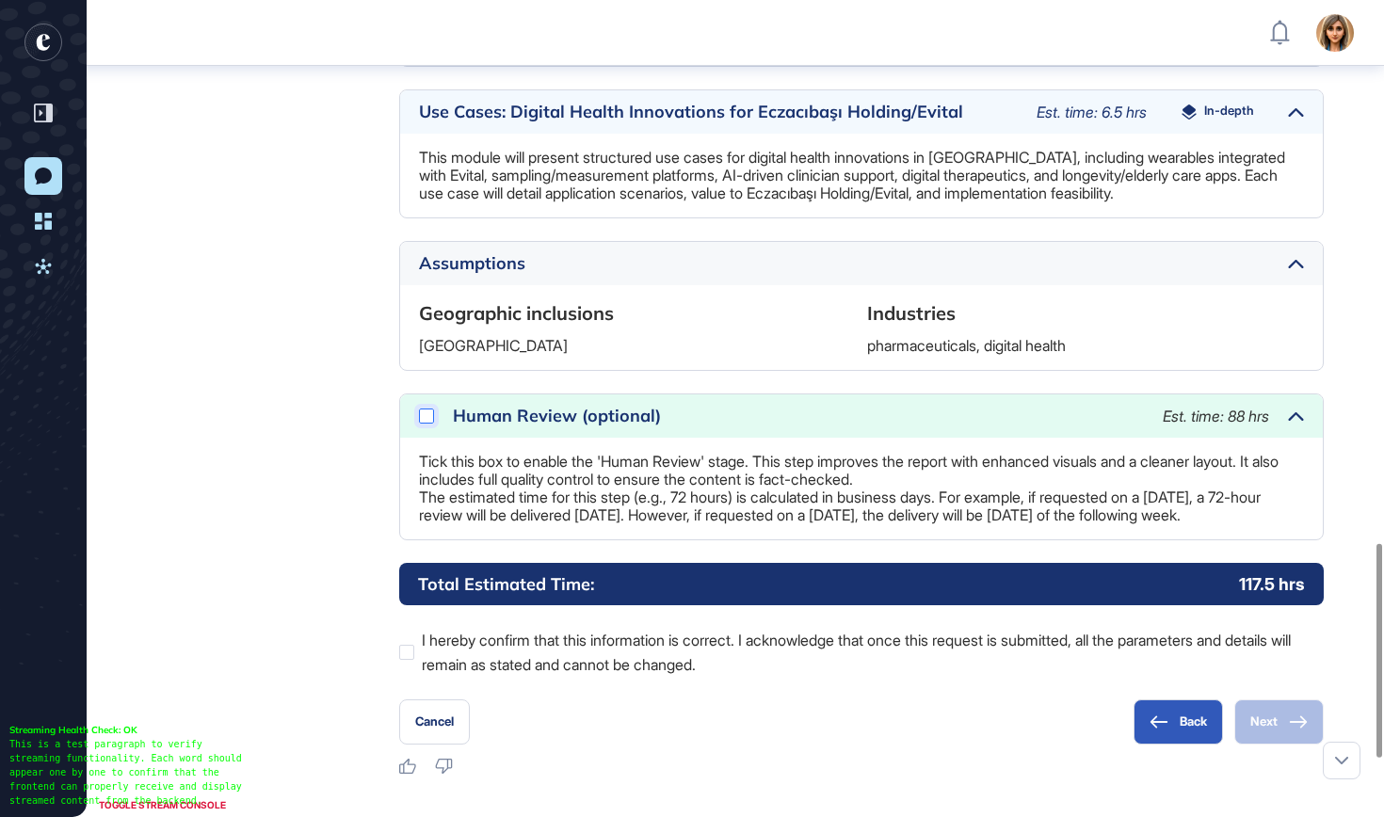
click at [421, 414] on div at bounding box center [426, 416] width 15 height 15
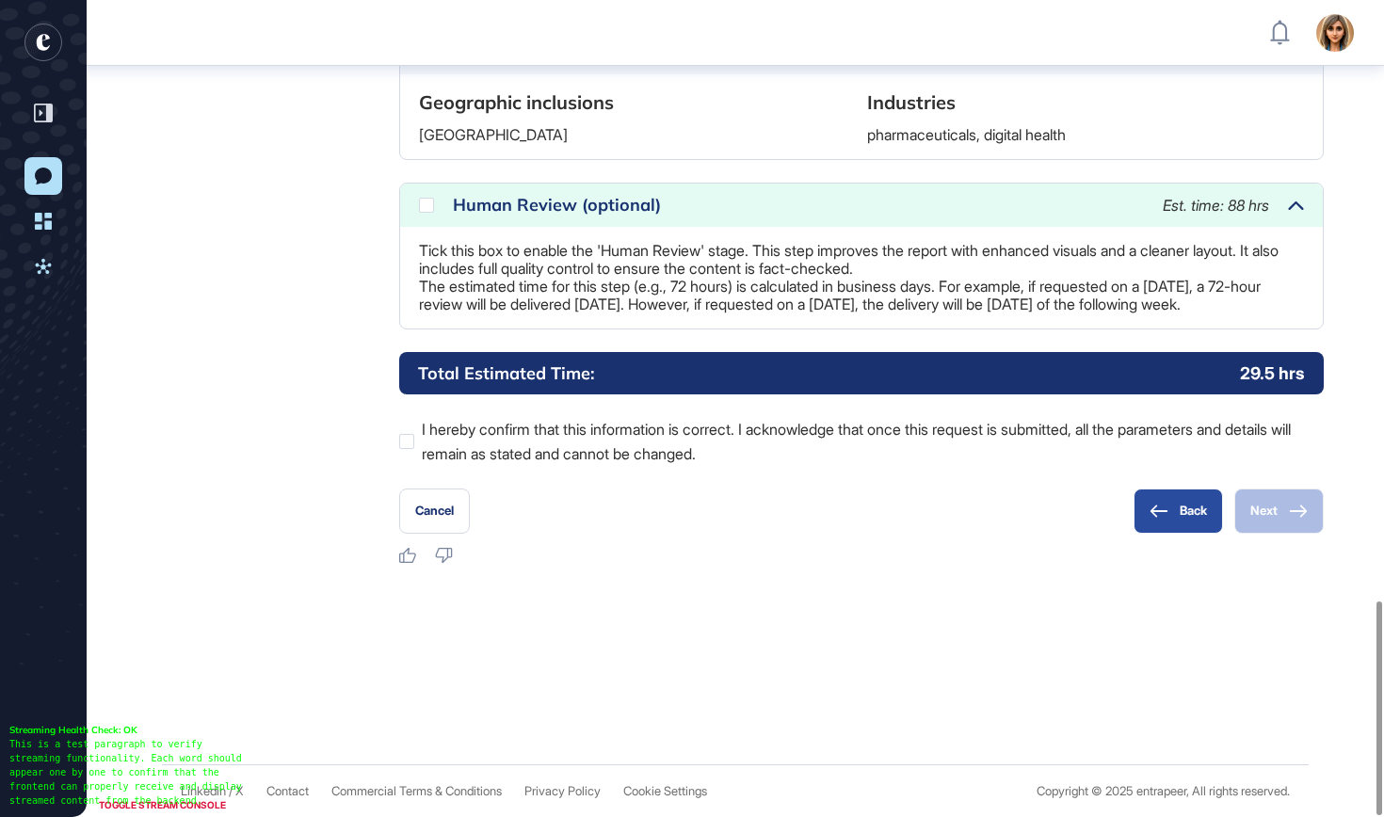
scroll to position [2291, 0]
click at [1174, 511] on button "Back" at bounding box center [1177, 511] width 89 height 45
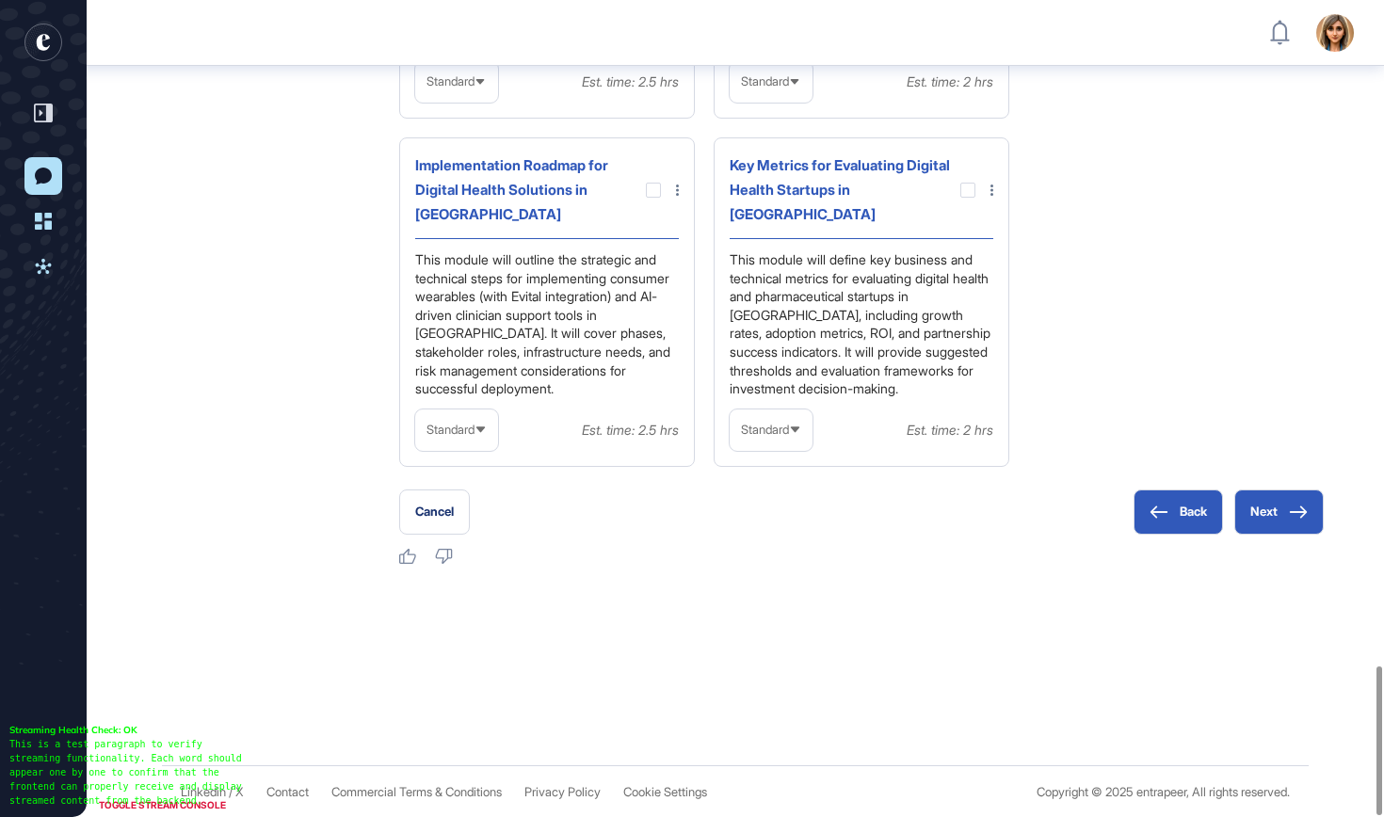
click at [1163, 514] on icon at bounding box center [1158, 512] width 19 height 13
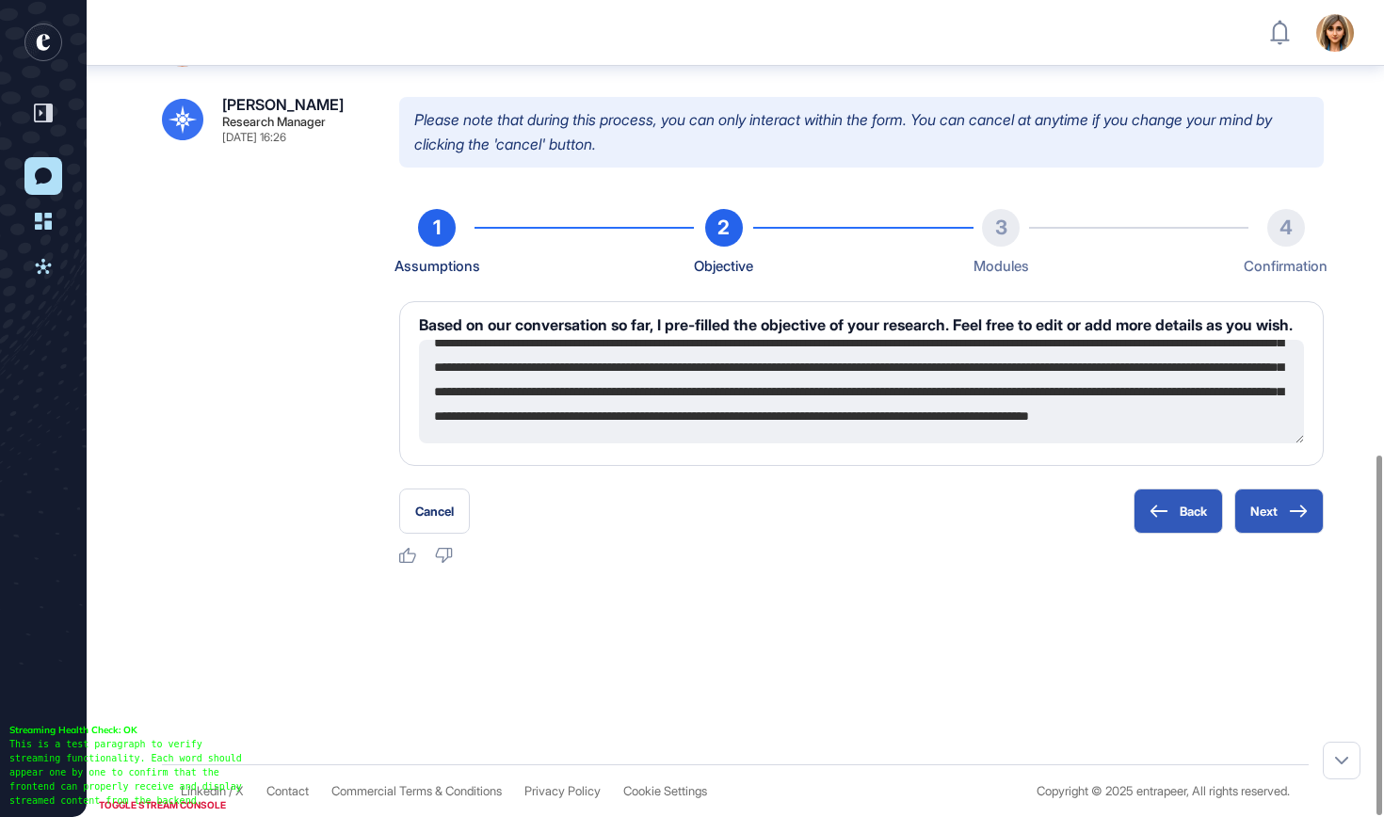
scroll to position [171, 0]
click at [1262, 514] on button "Next" at bounding box center [1278, 511] width 89 height 45
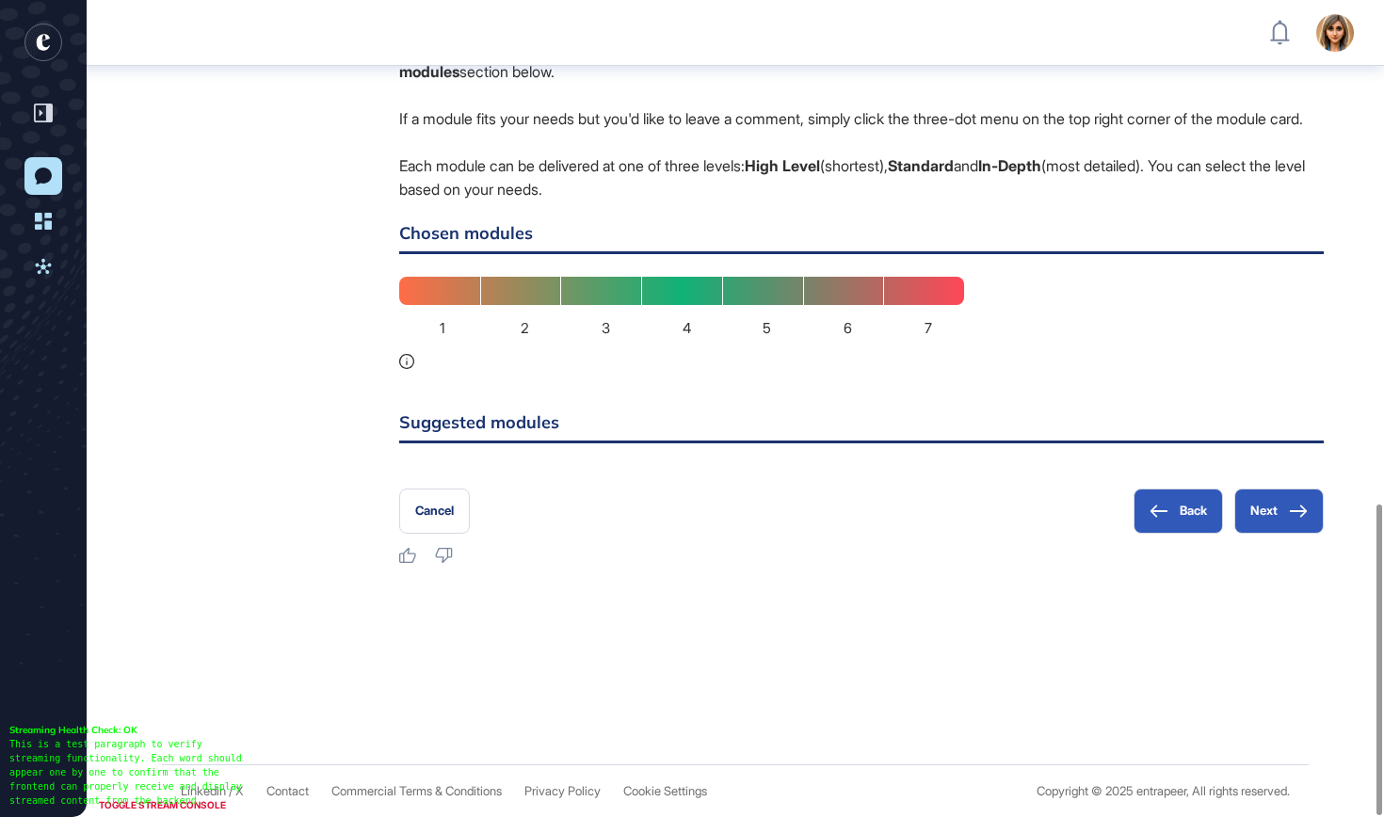
scroll to position [1323, 0]
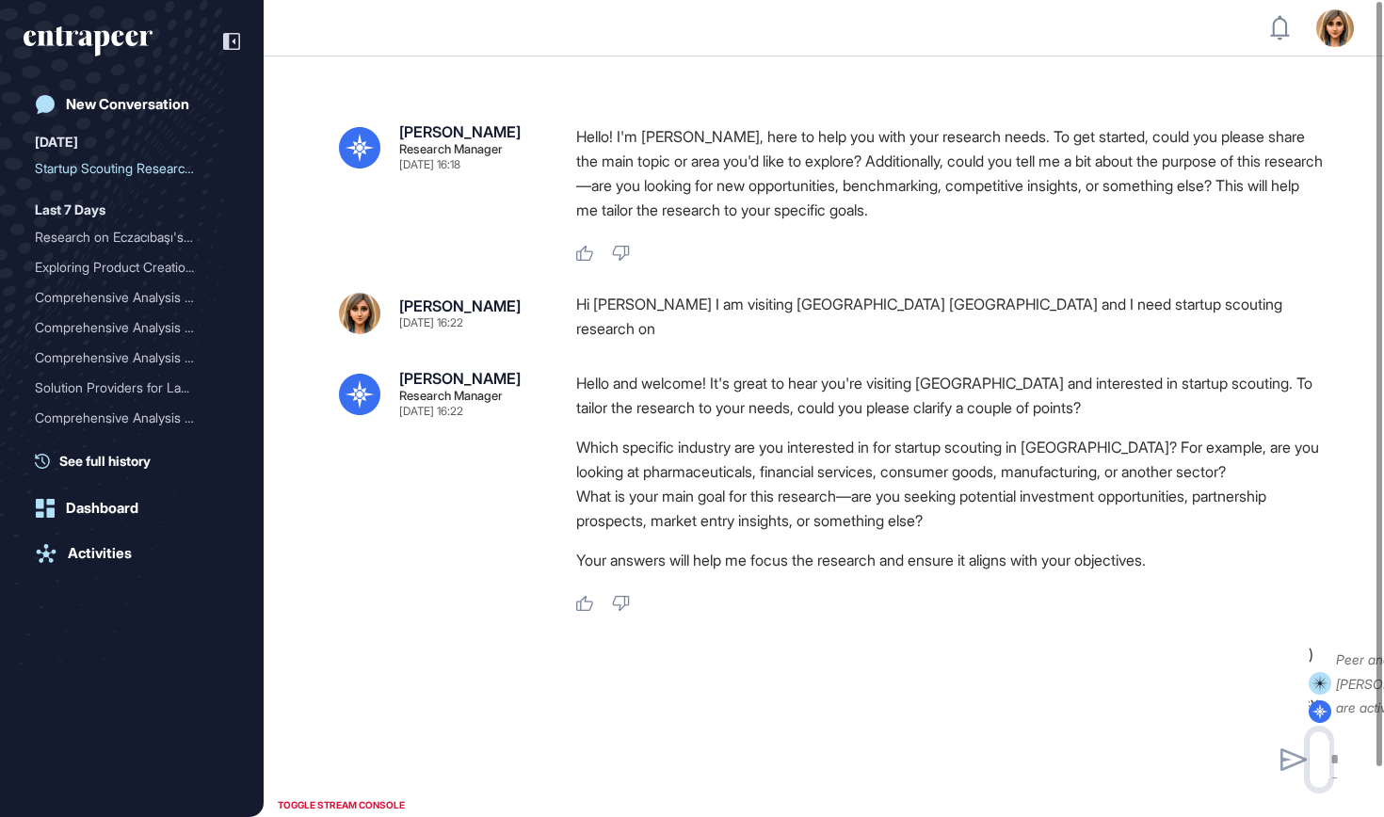
type input "**********"
type input "*"
